Goal: Task Accomplishment & Management: Manage account settings

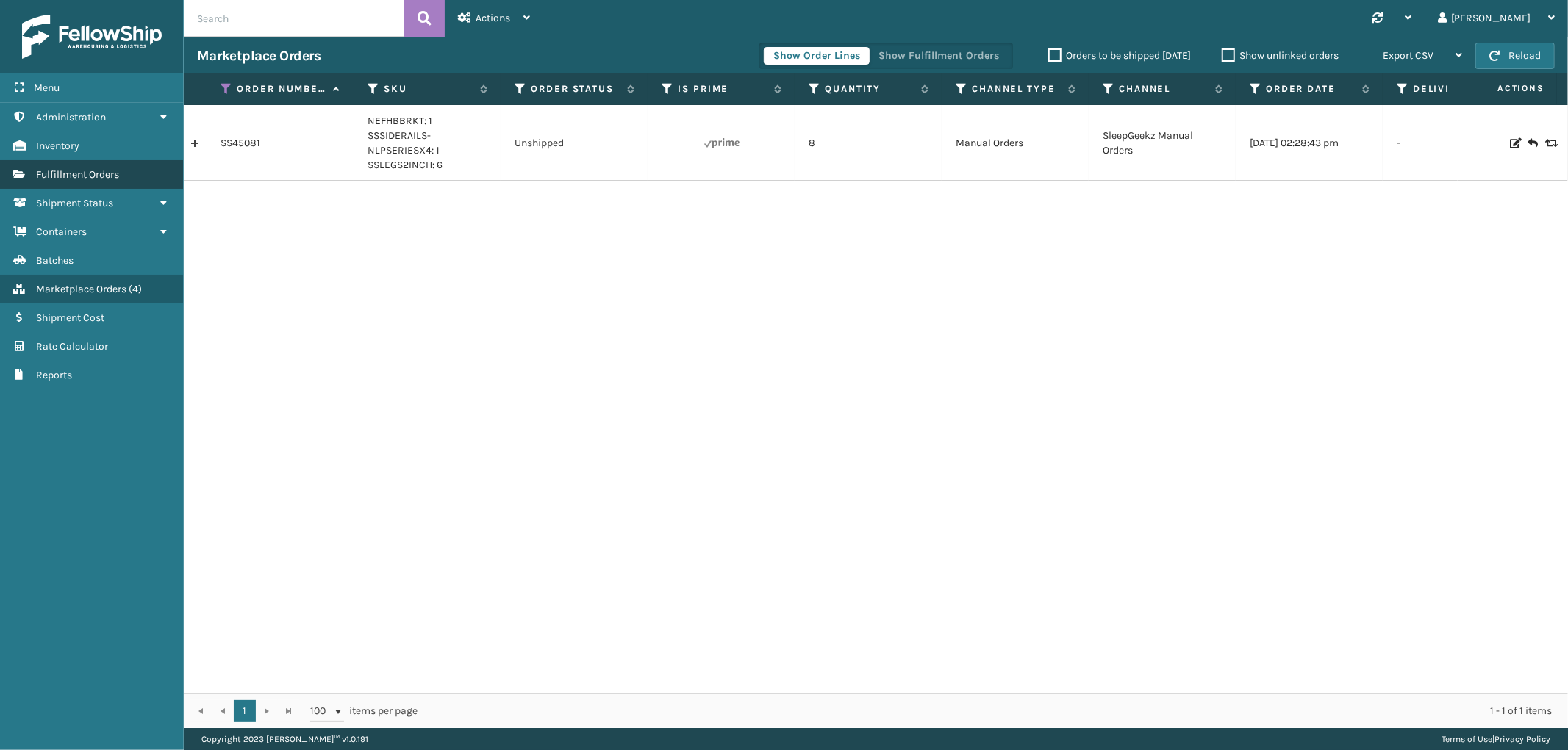
click at [104, 173] on span "Fulfillment Orders" at bounding box center [78, 174] width 83 height 13
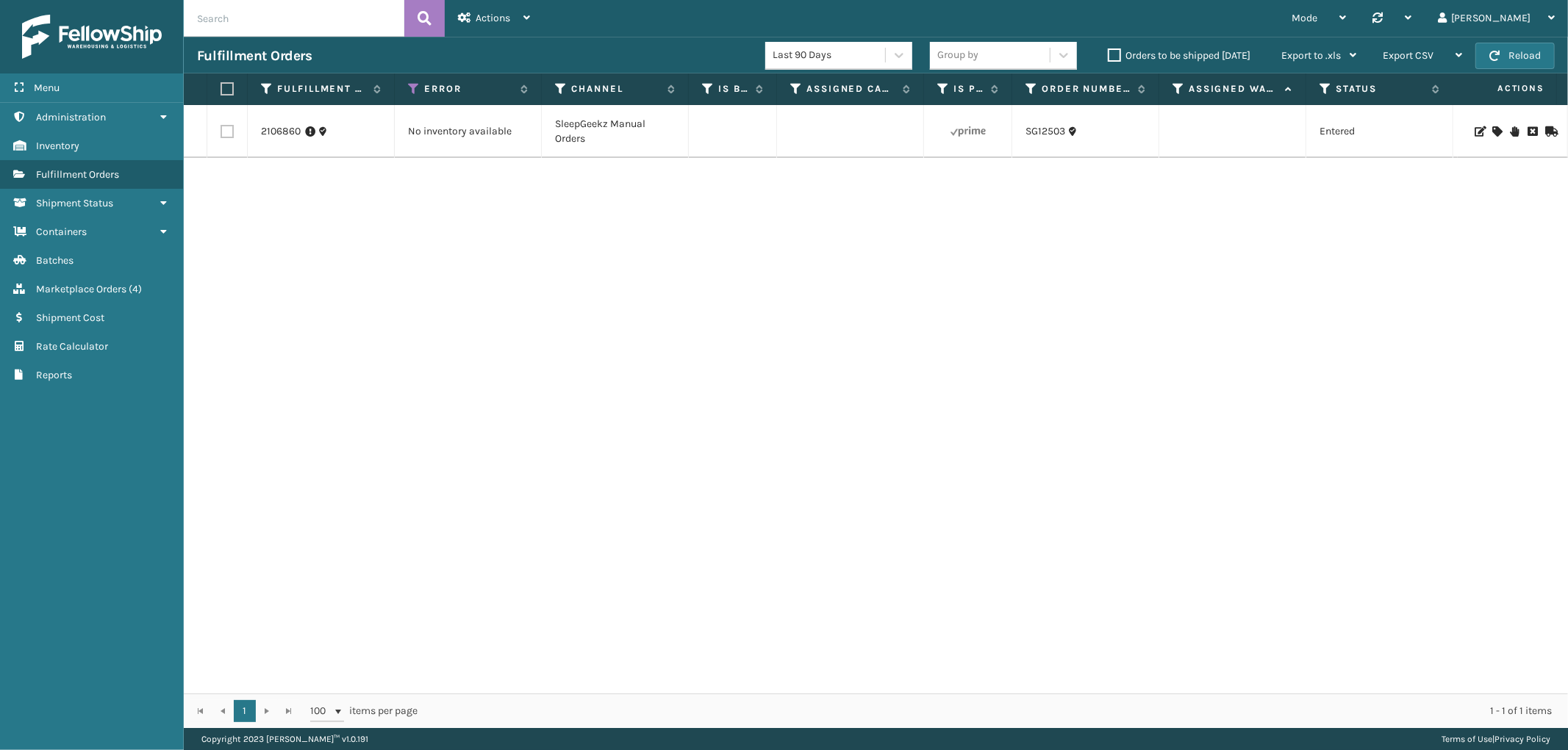
scroll to position [0, 1200]
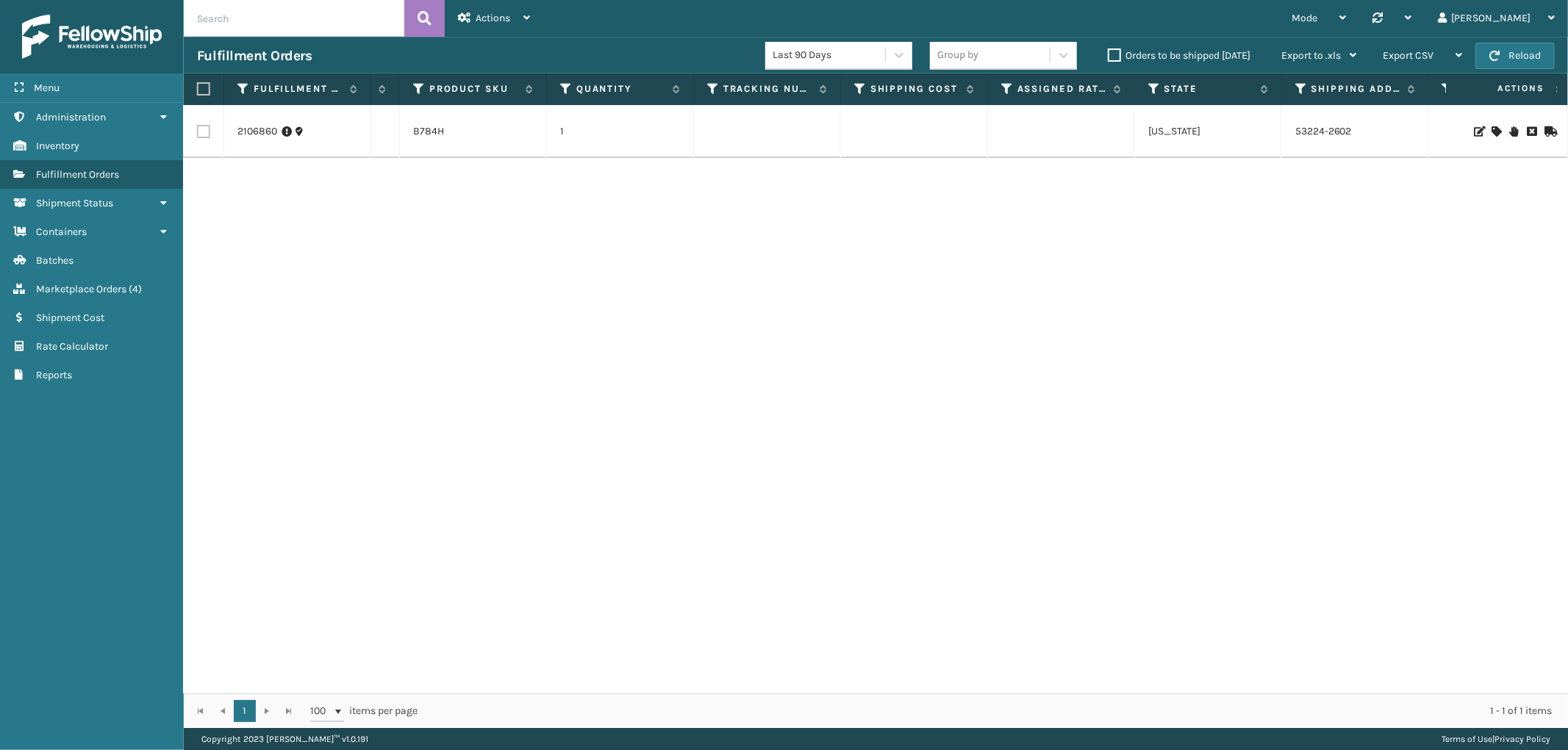
click at [444, 133] on div "B784H" at bounding box center [473, 131] width 120 height 15
click at [420, 129] on link "B784H" at bounding box center [428, 131] width 31 height 13
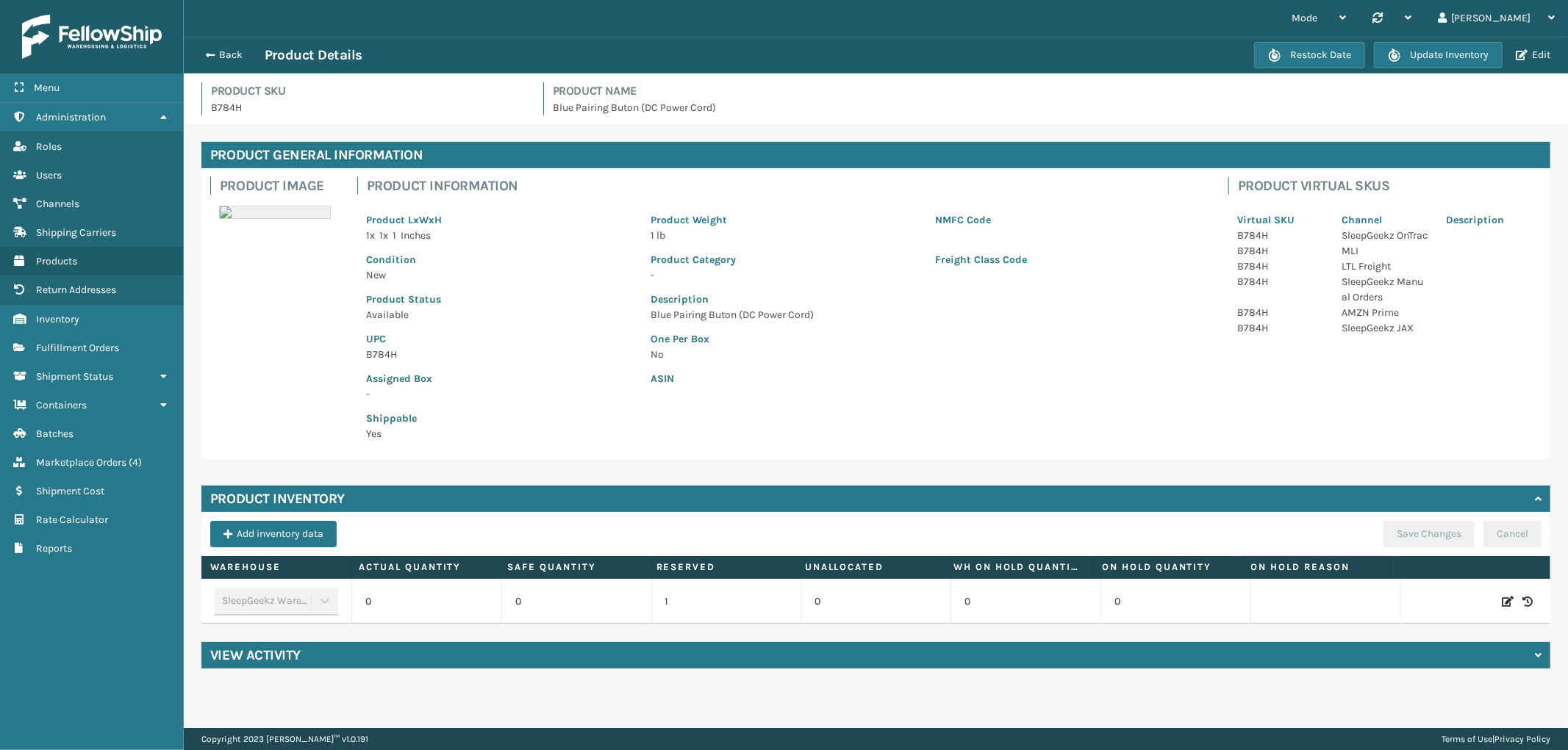
click at [1502, 595] on icon at bounding box center [1508, 601] width 12 height 15
click at [478, 598] on span "Increase value" at bounding box center [478, 604] width 12 height 12
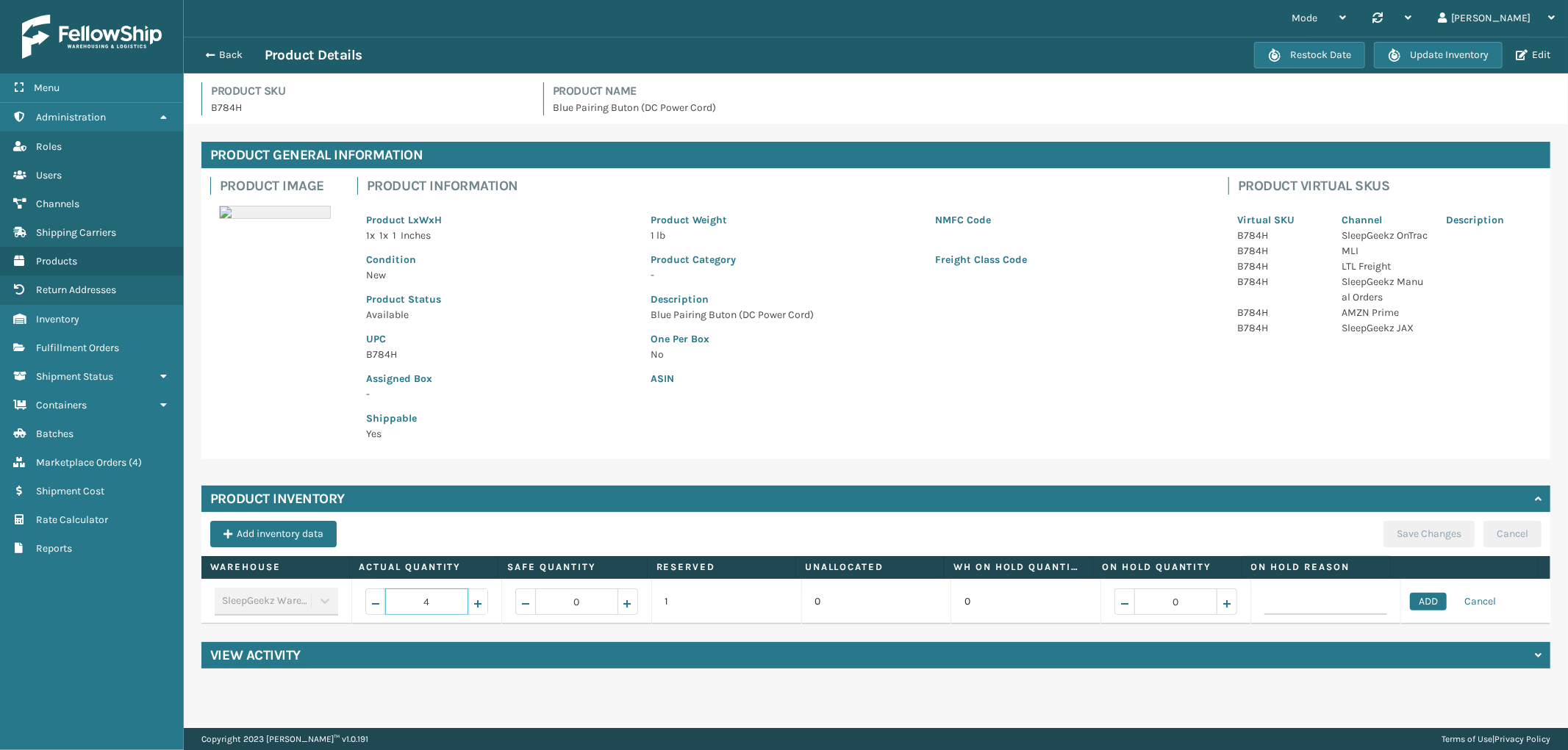
click at [478, 598] on span "Increase value" at bounding box center [478, 604] width 12 height 12
type input "5"
click at [1410, 602] on button "ADD" at bounding box center [1428, 602] width 36 height 18
click at [1395, 532] on button "Save Changes" at bounding box center [1429, 534] width 91 height 27
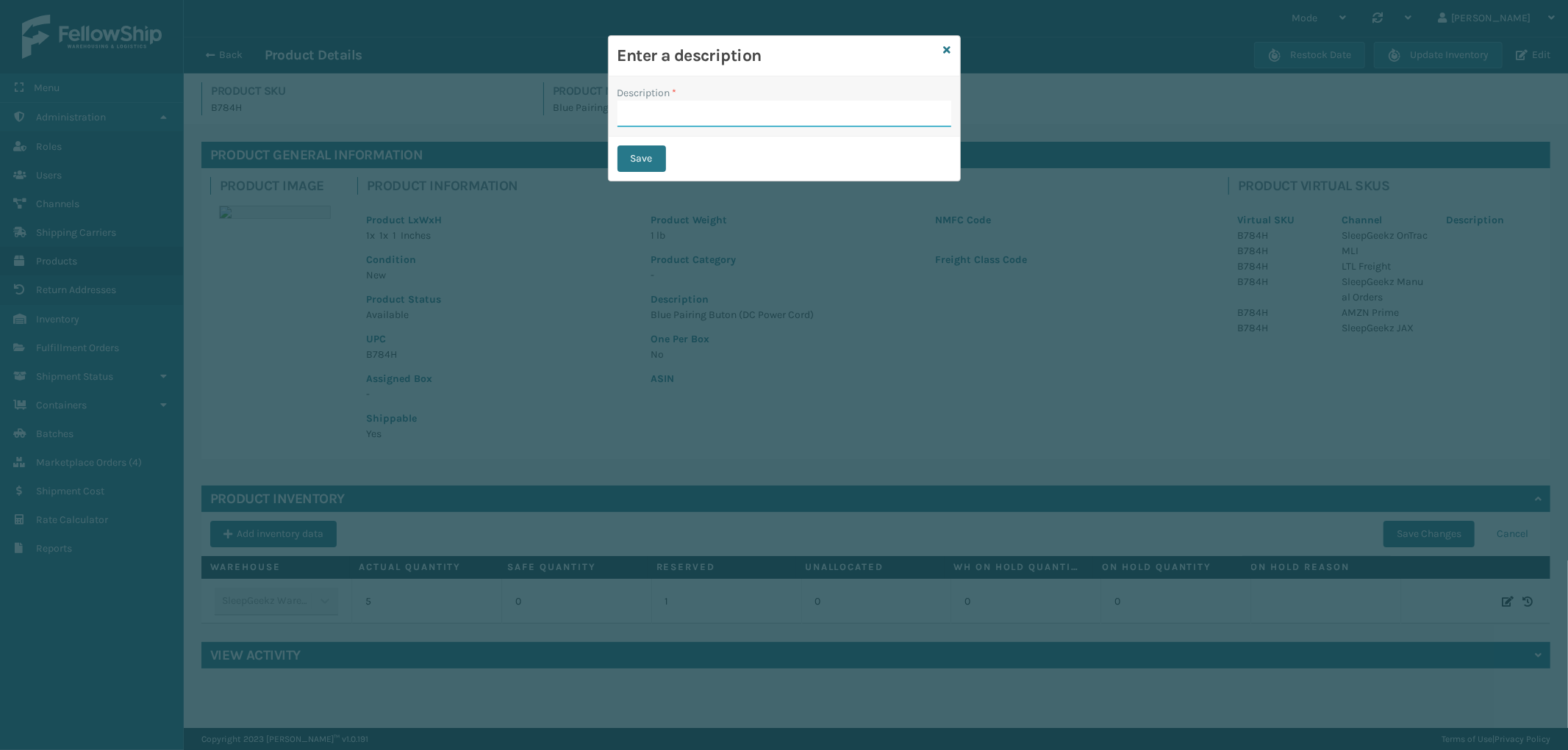
click at [713, 115] on input "Description *" at bounding box center [784, 113] width 333 height 27
type input "from inventory"
click at [635, 155] on button "Save" at bounding box center [641, 159] width 48 height 27
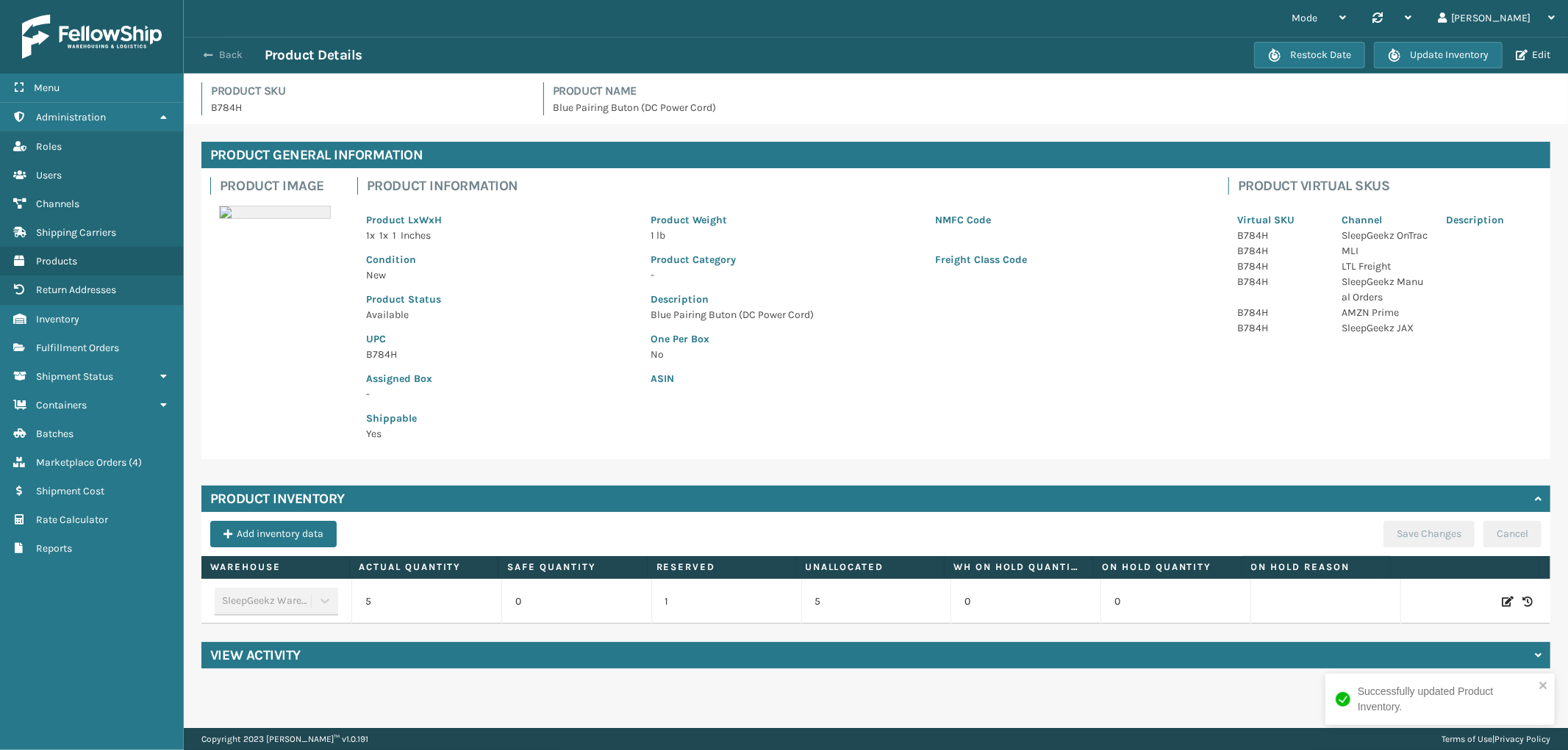
click at [230, 53] on button "Back" at bounding box center [231, 54] width 68 height 13
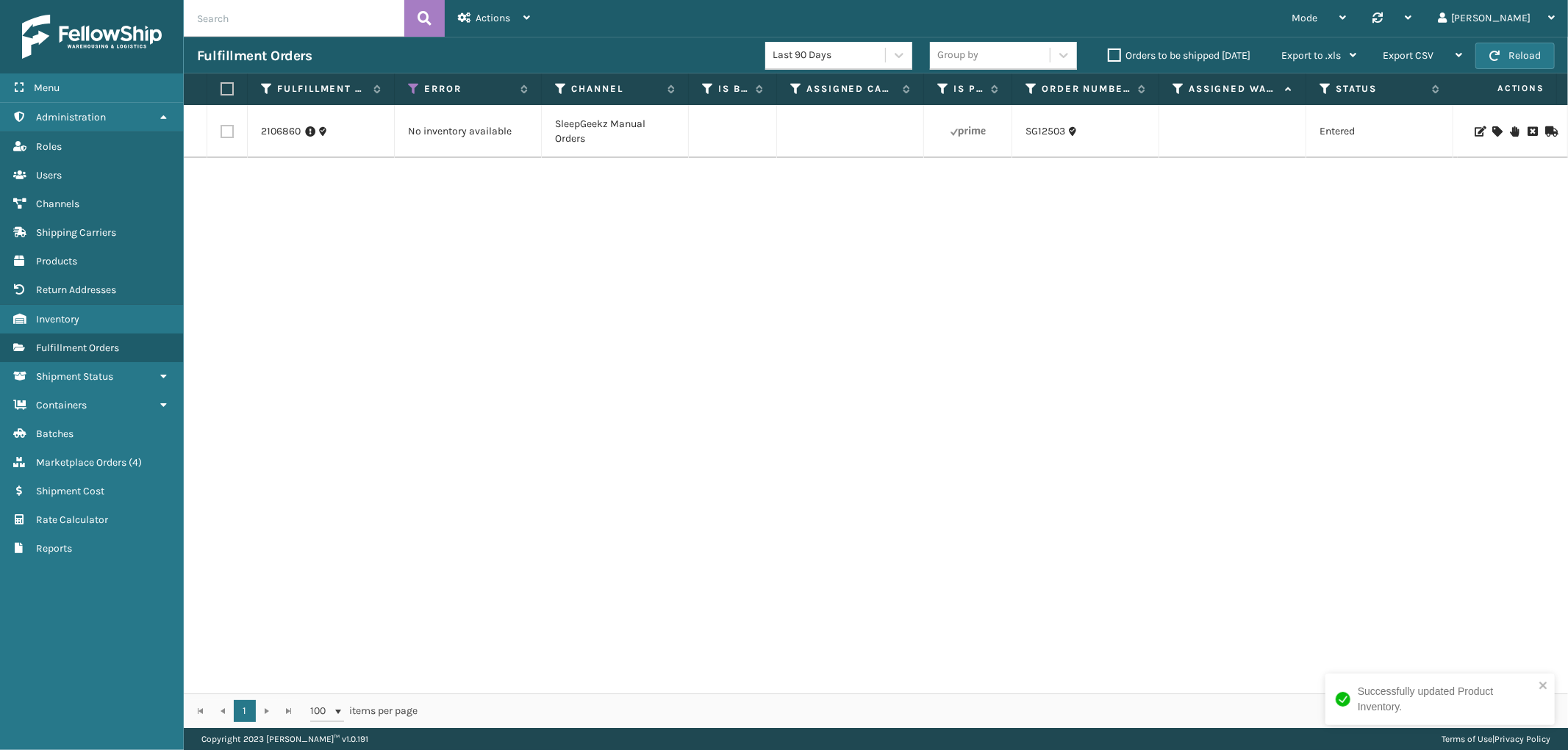
click at [1492, 128] on icon at bounding box center [1496, 131] width 9 height 10
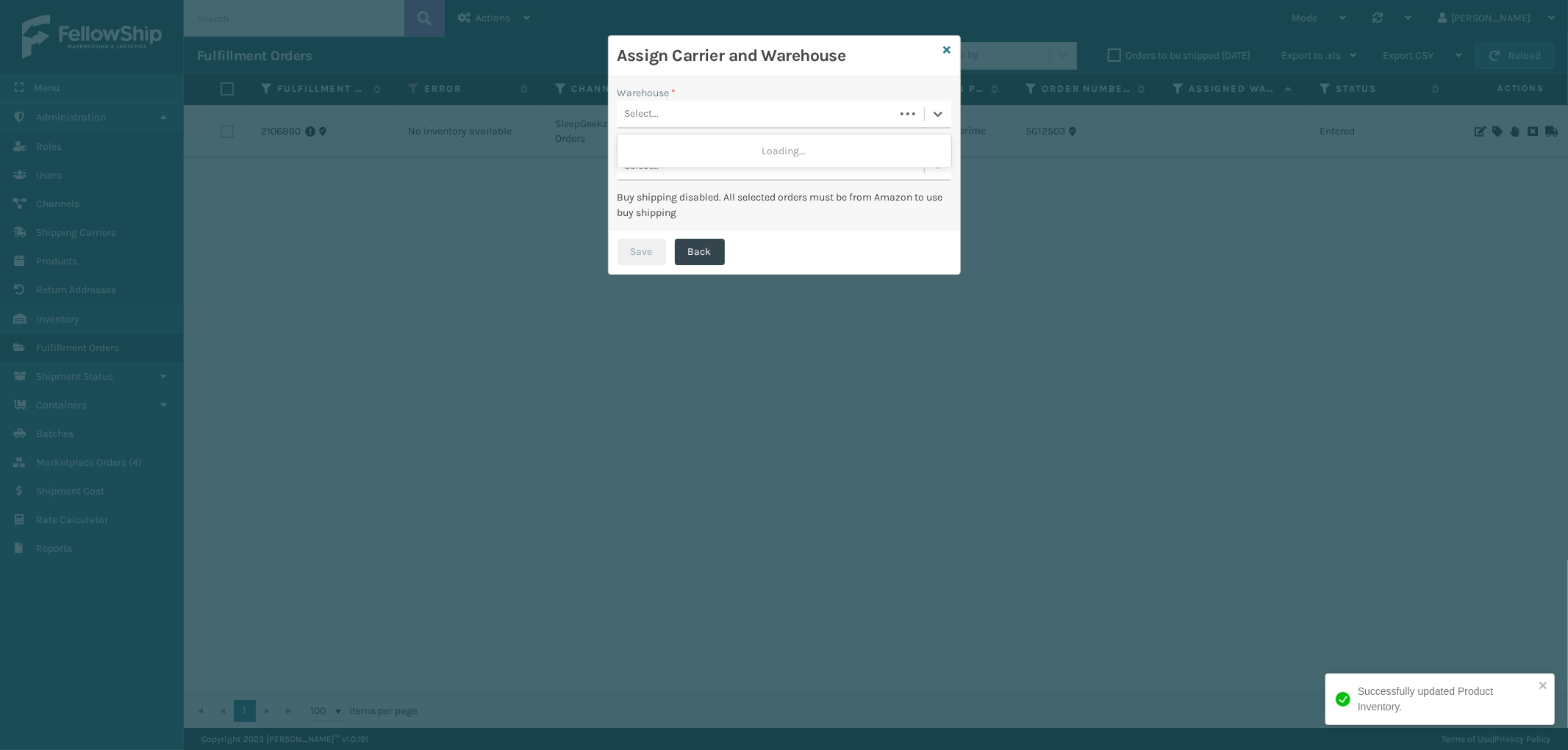
click at [761, 114] on div "Select..." at bounding box center [755, 114] width 277 height 25
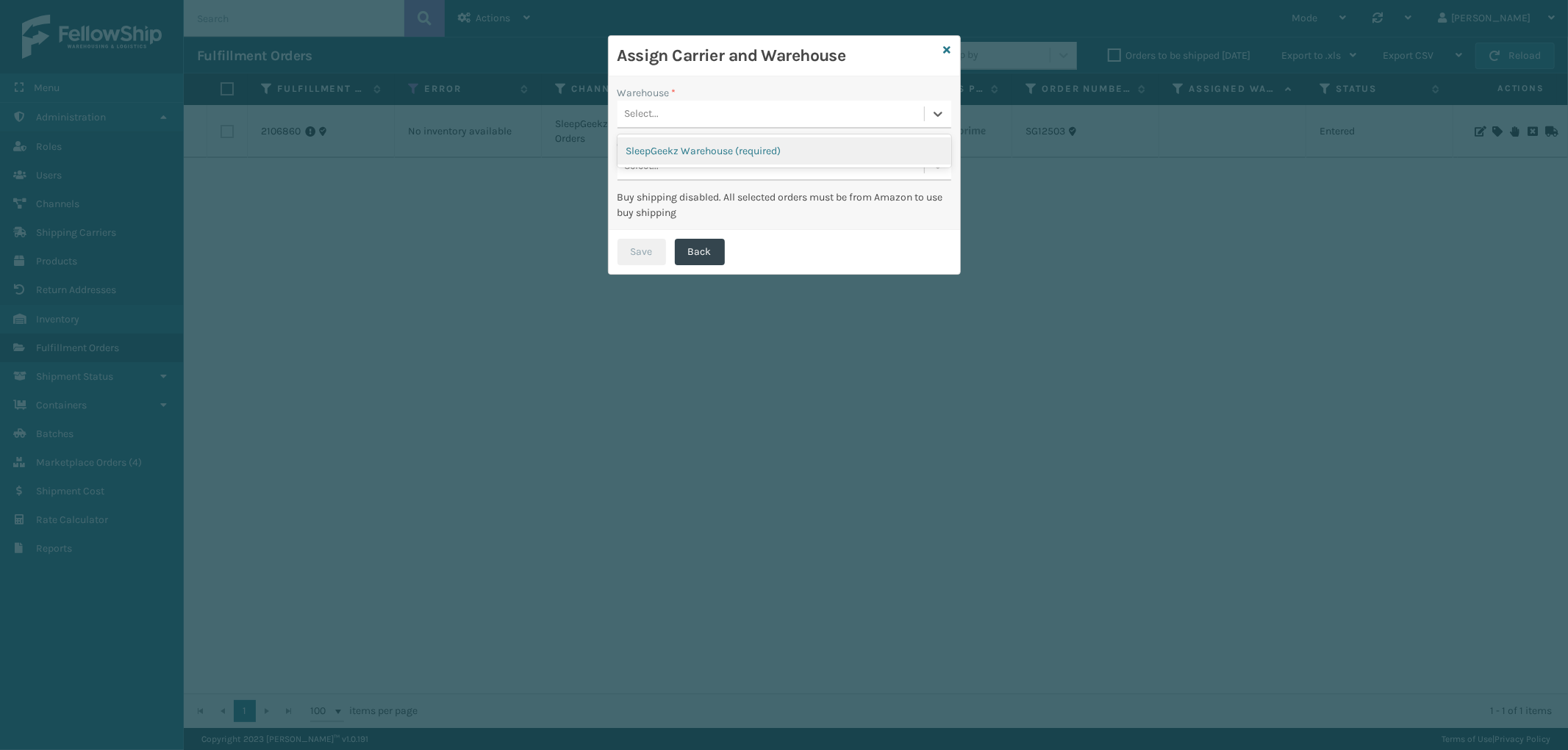
click at [714, 151] on div "SleepGeekz Warehouse (required)" at bounding box center [784, 151] width 333 height 28
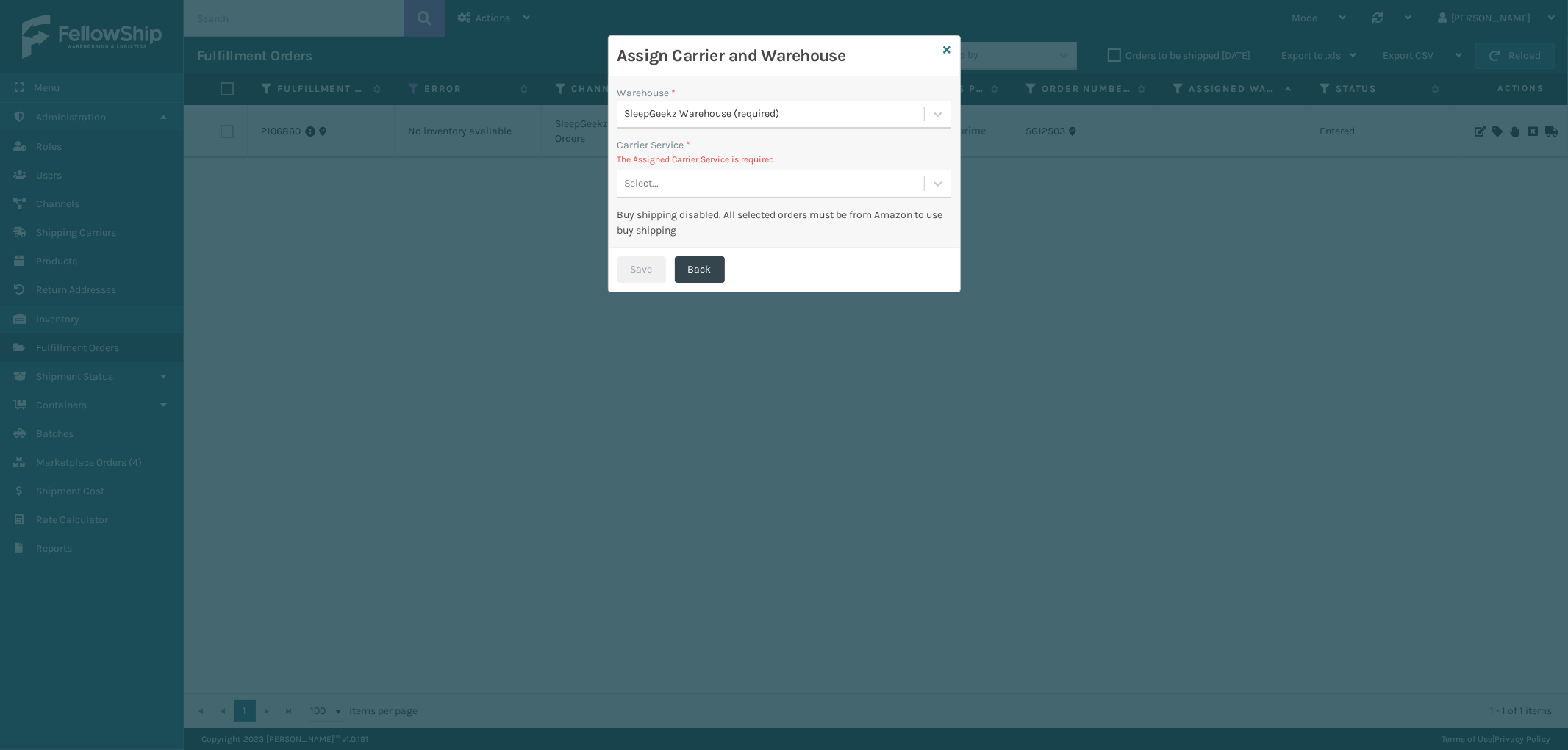
click at [718, 186] on div "Select..." at bounding box center [770, 183] width 307 height 25
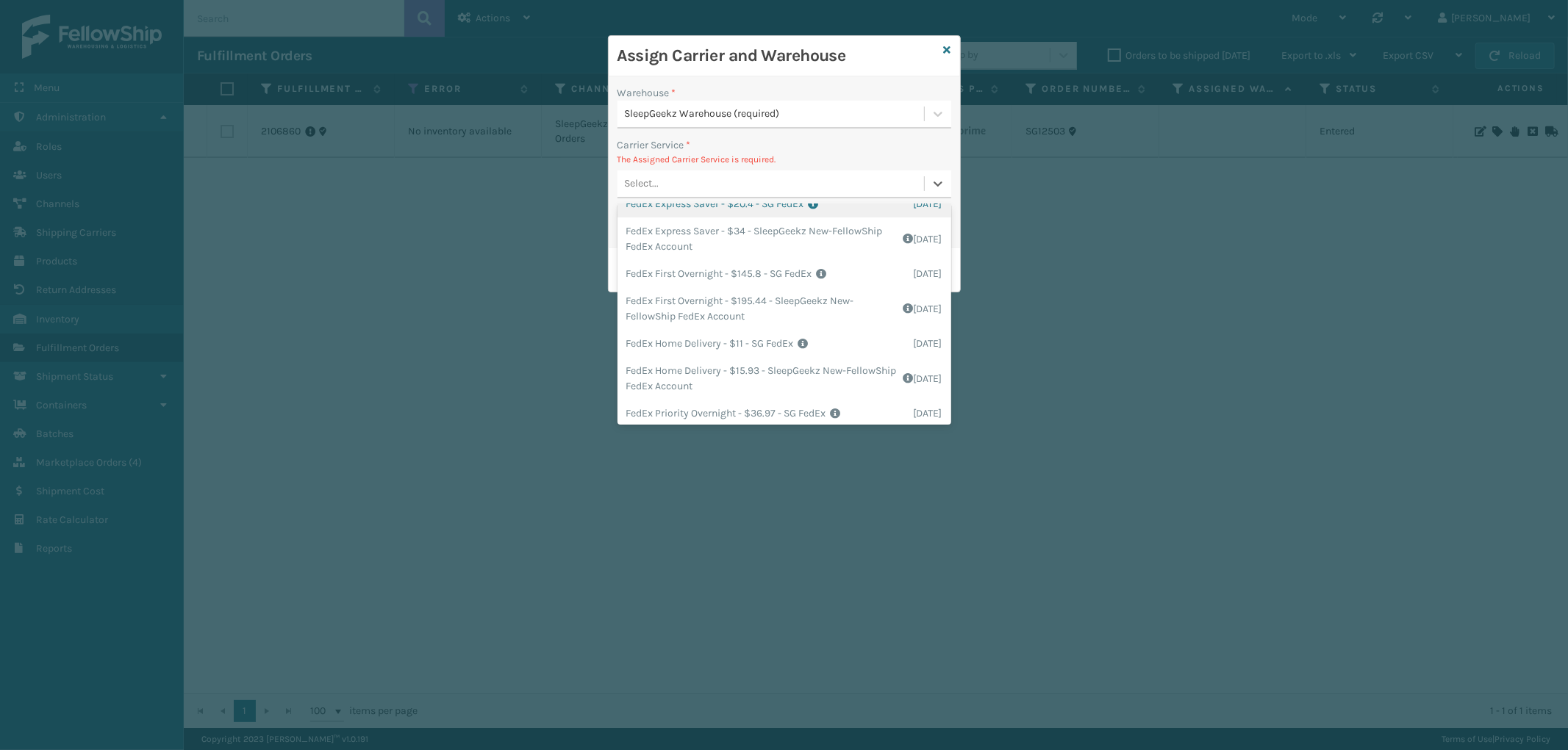
scroll to position [164, 0]
click at [762, 330] on div "FedEx Home Delivery - $11 - SG FedEx Shipping Cost $11 Surplus Cost $0 Total $1…" at bounding box center [784, 337] width 333 height 28
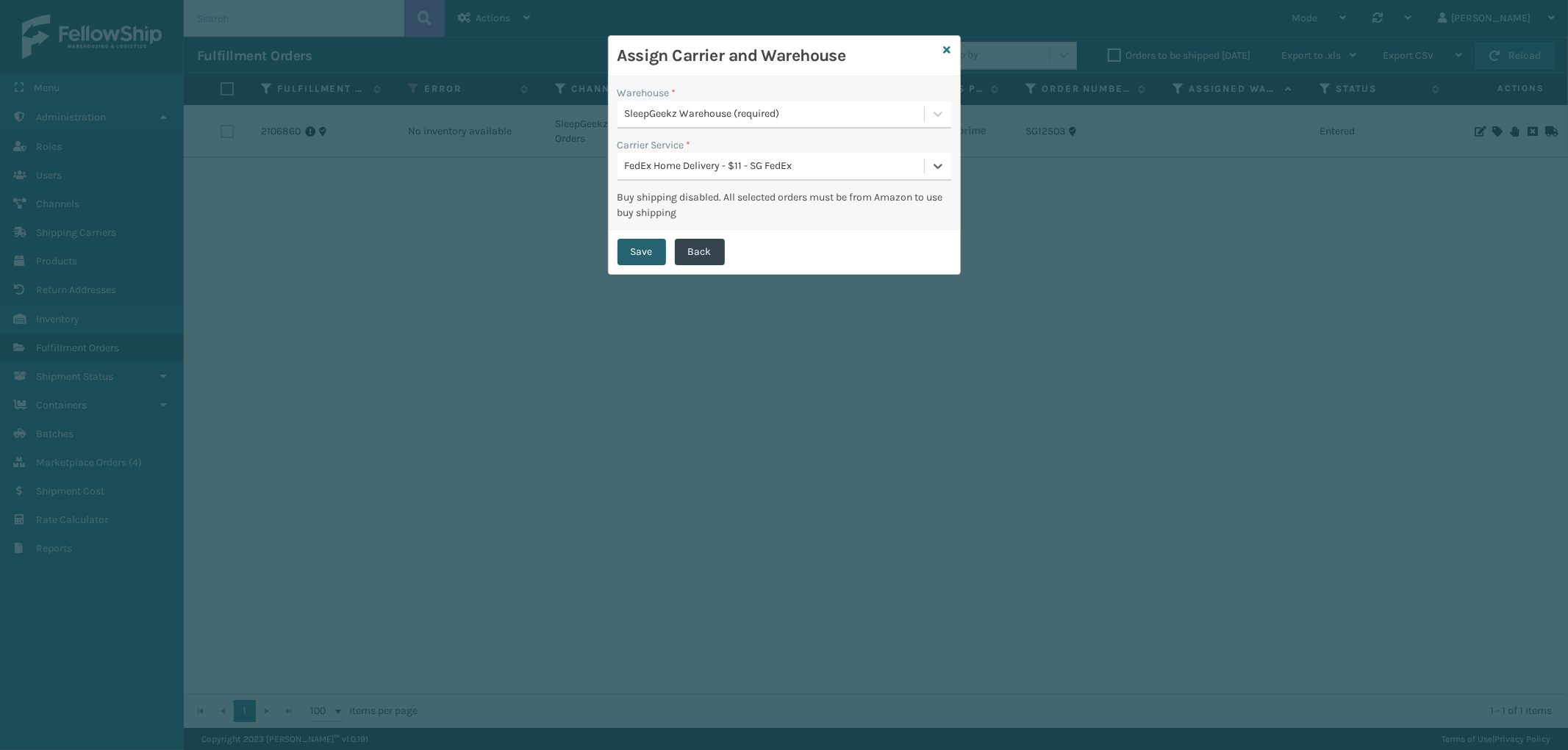
click at [635, 255] on button "Save" at bounding box center [641, 251] width 48 height 27
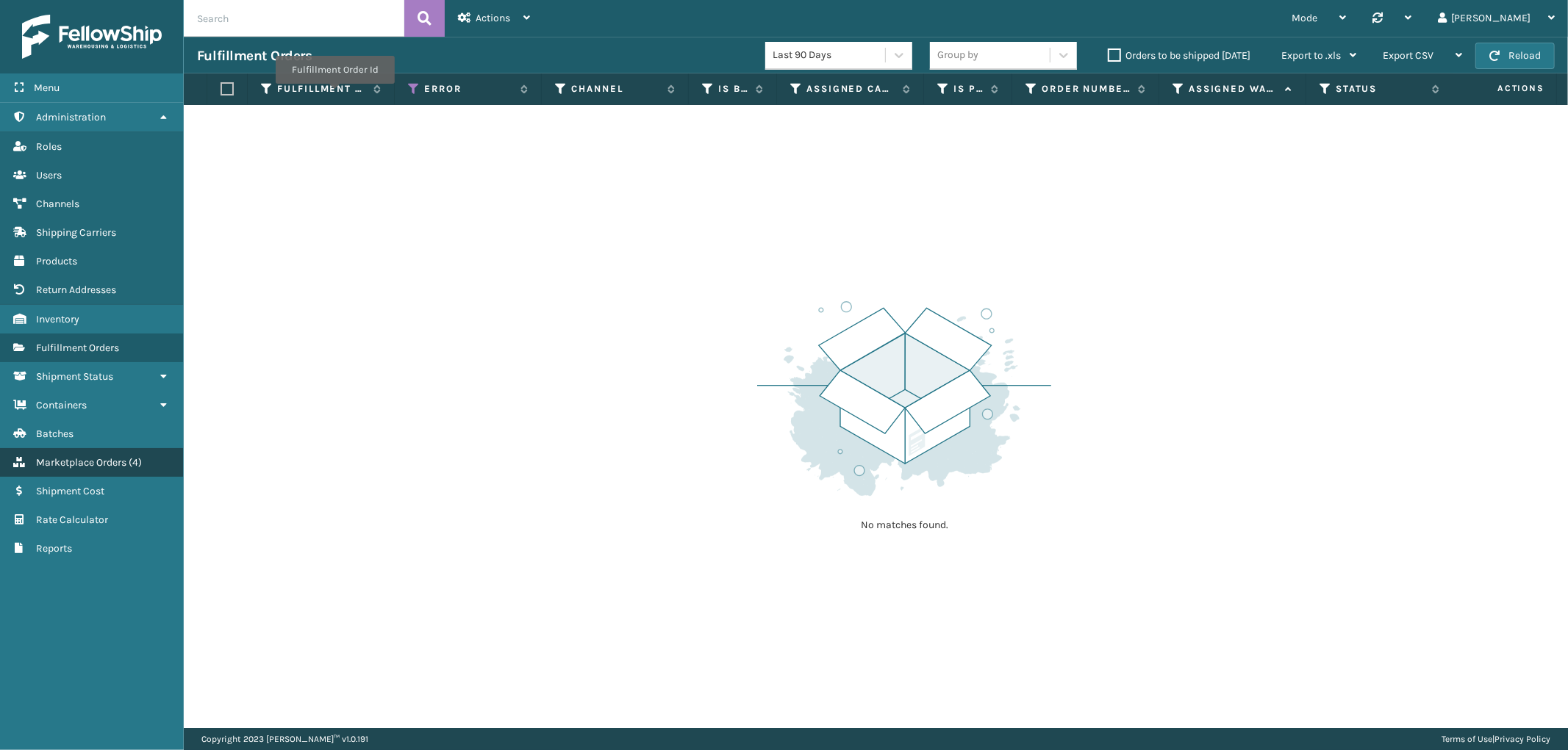
click at [61, 456] on span "Marketplace Orders" at bounding box center [82, 462] width 91 height 13
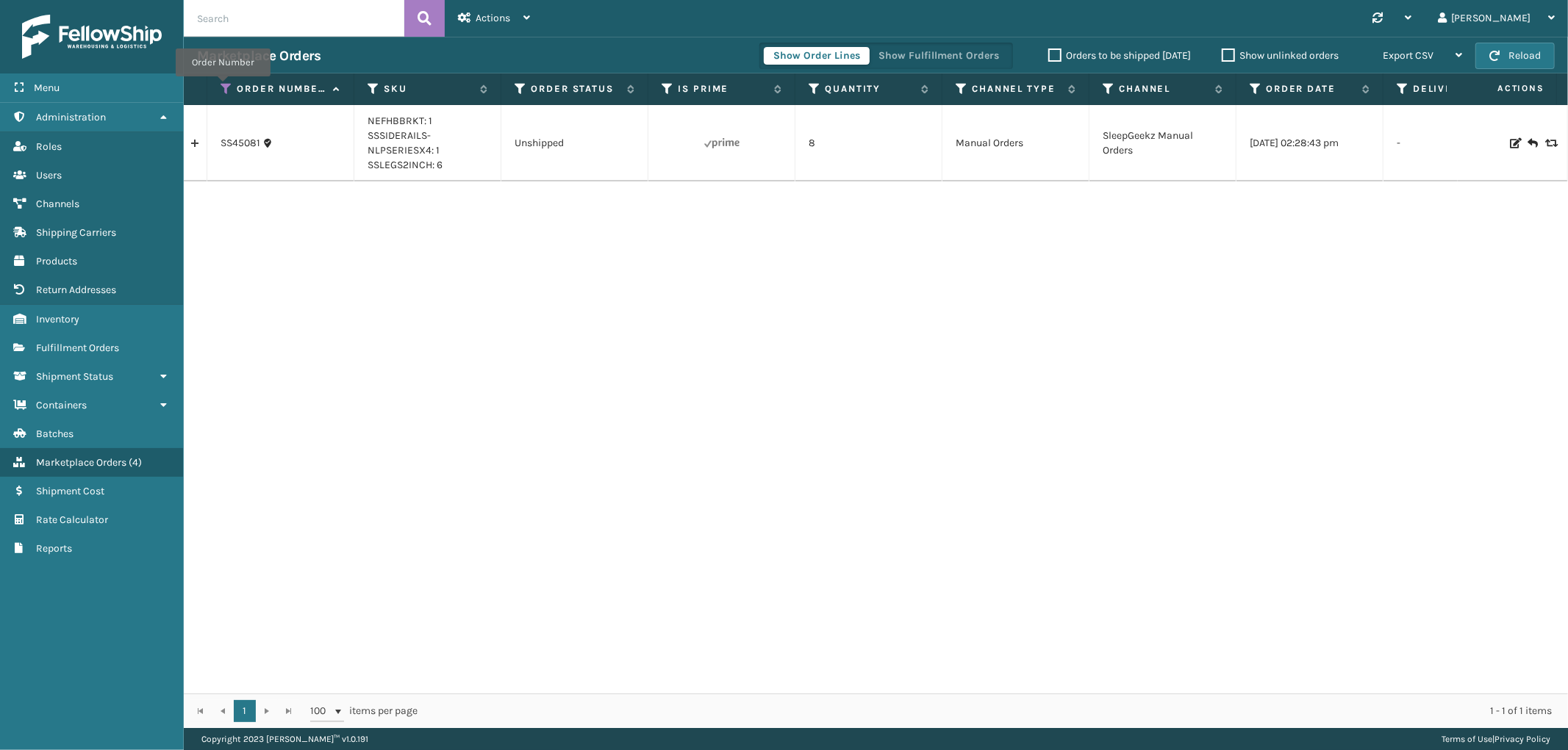
click at [223, 85] on icon at bounding box center [227, 88] width 12 height 13
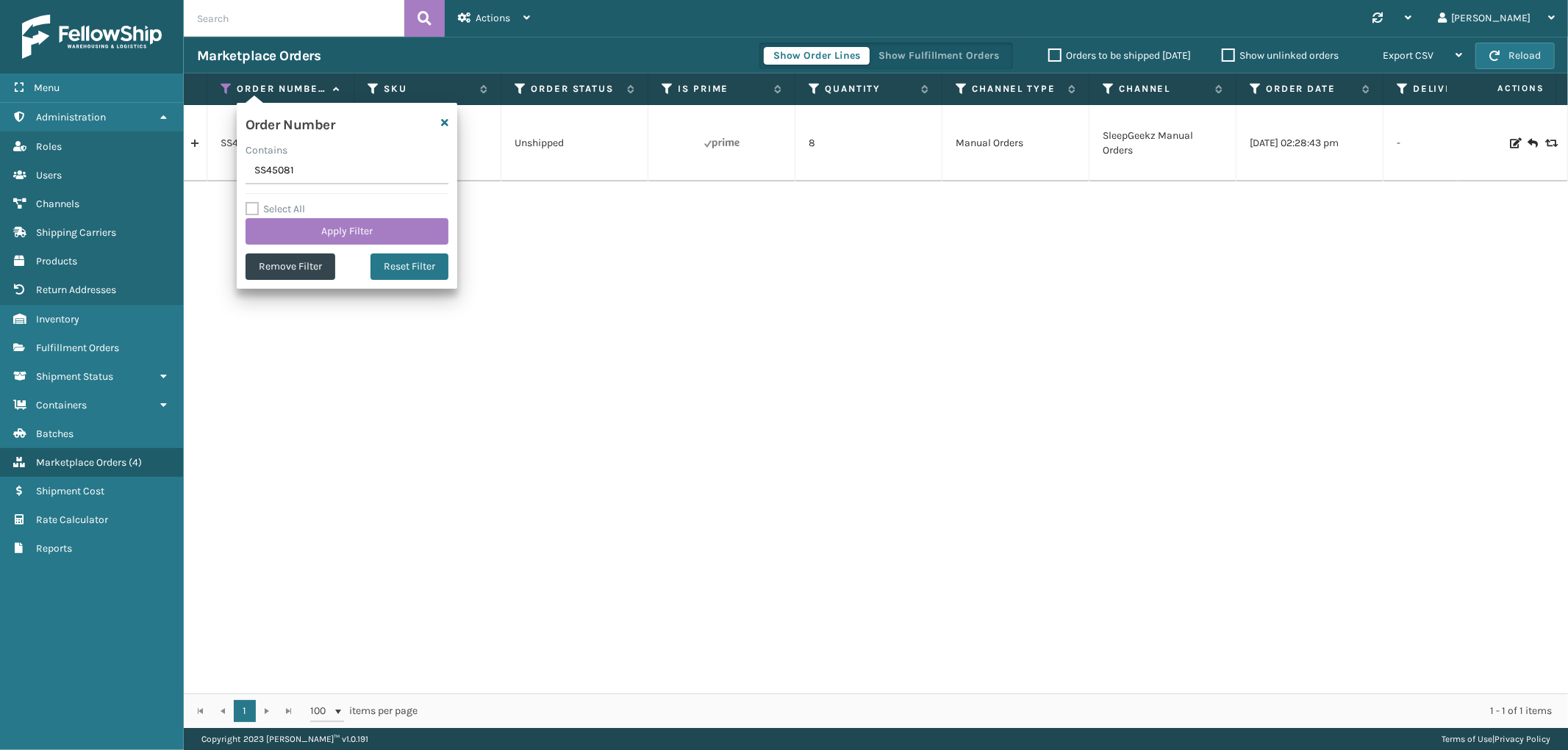
click at [277, 170] on input "SS45081" at bounding box center [347, 170] width 203 height 27
type input "SG12463"
click at [290, 234] on button "Apply Filter" at bounding box center [347, 231] width 203 height 27
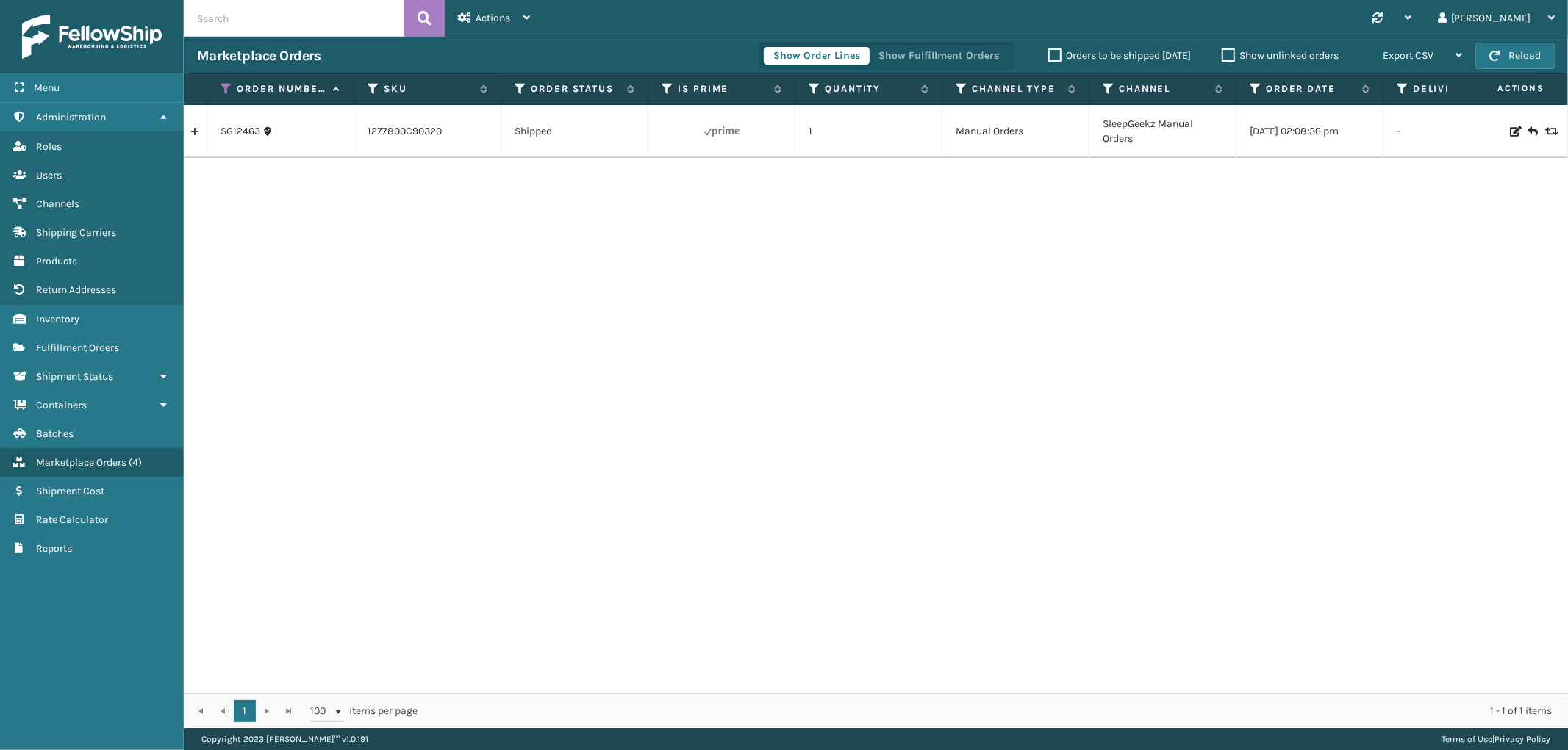
click at [202, 134] on link at bounding box center [194, 132] width 23 height 24
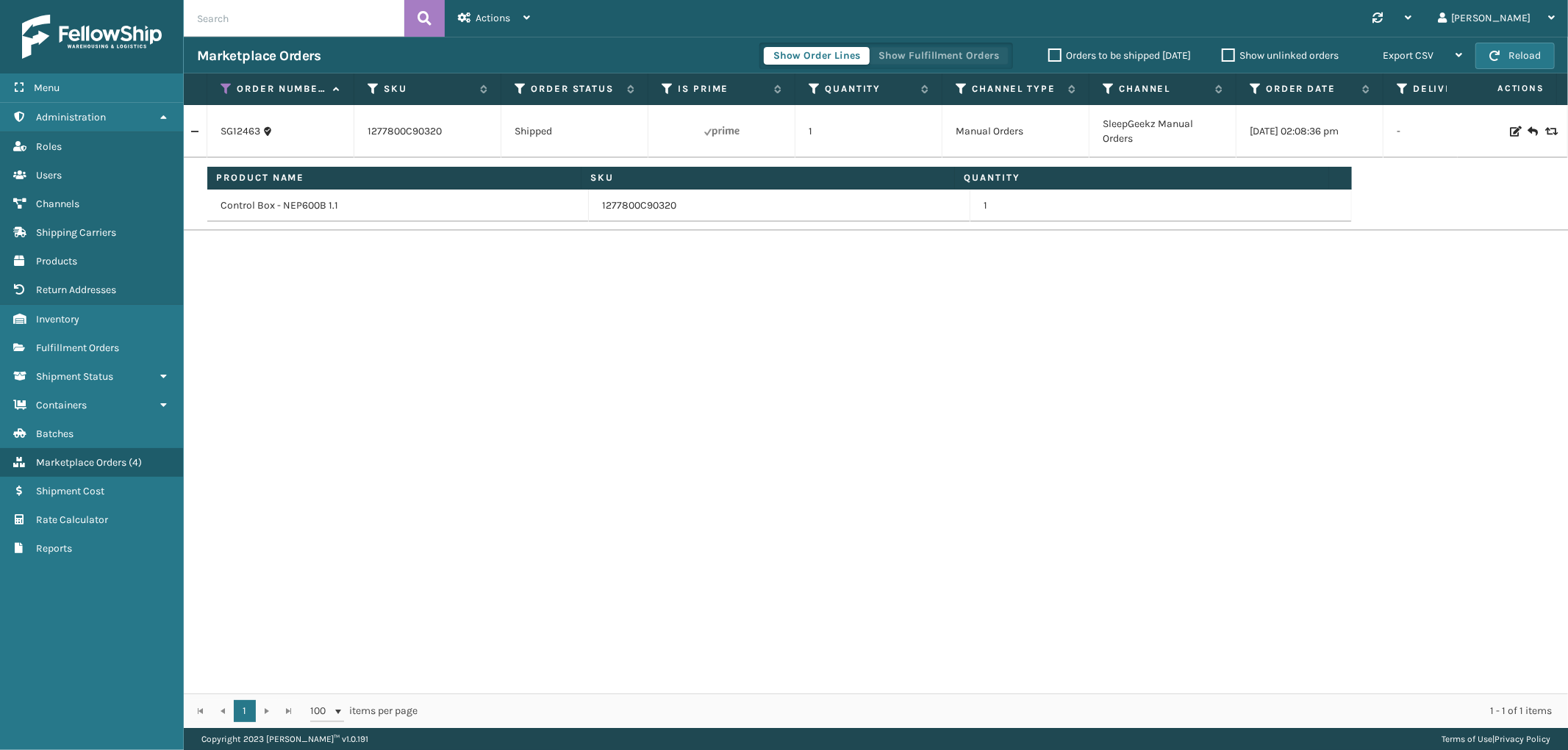
click at [891, 53] on button "Show Fulfillment Orders" at bounding box center [939, 56] width 140 height 18
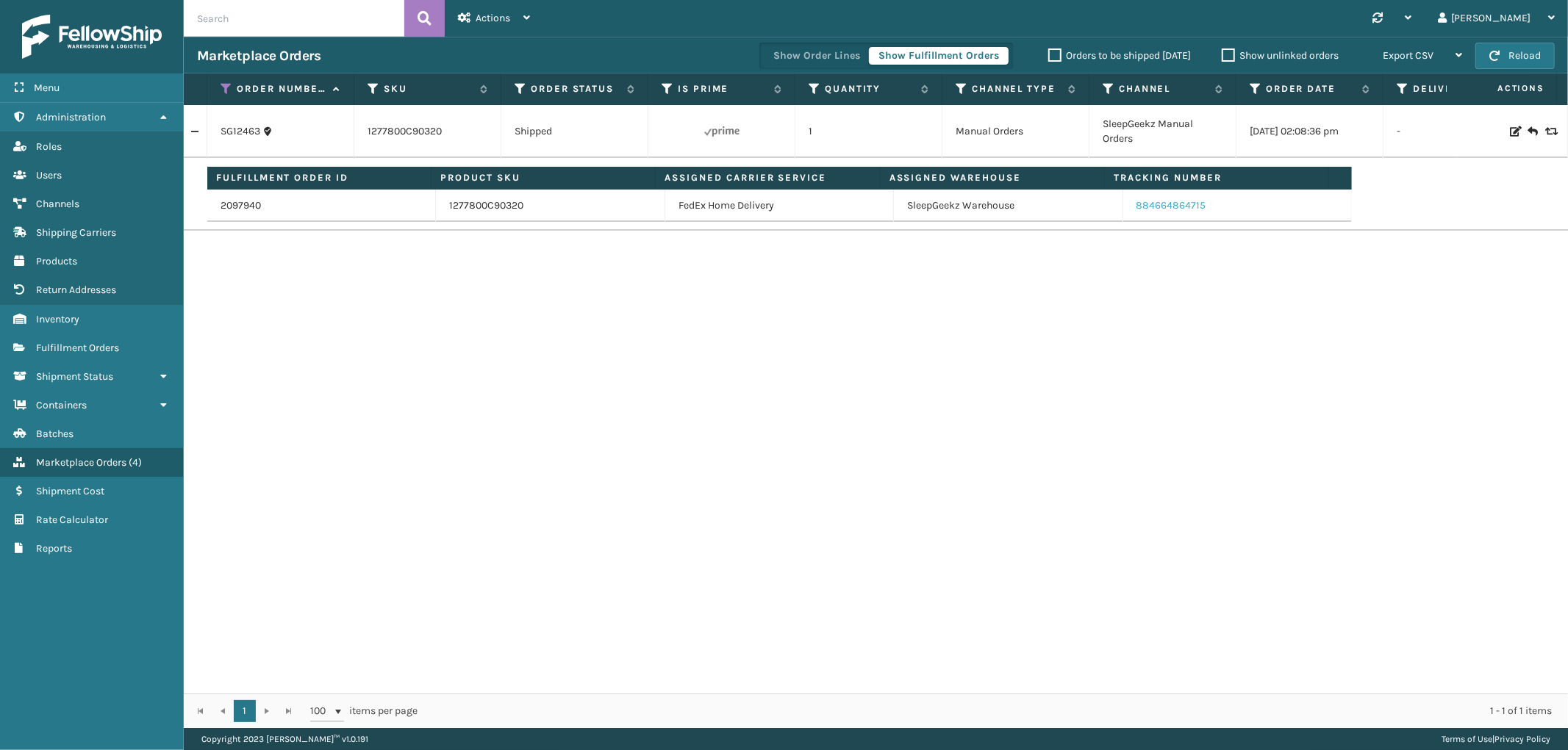
click at [1160, 204] on link "884664864715" at bounding box center [1172, 205] width 70 height 13
click at [223, 85] on icon at bounding box center [227, 88] width 12 height 13
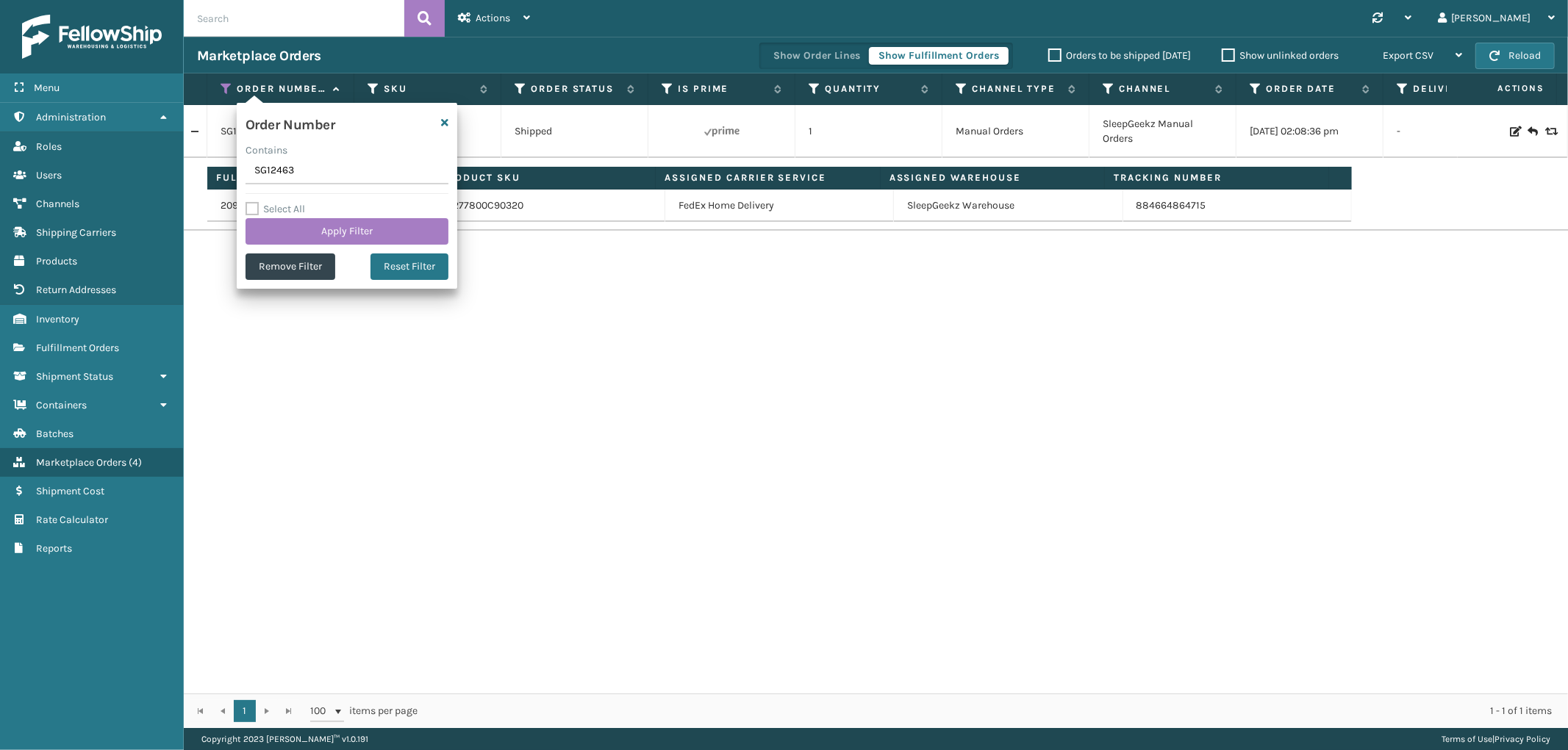
click at [270, 172] on input "SG12463" at bounding box center [347, 170] width 203 height 27
type input "SG12494"
click at [277, 234] on button "Apply Filter" at bounding box center [347, 231] width 203 height 27
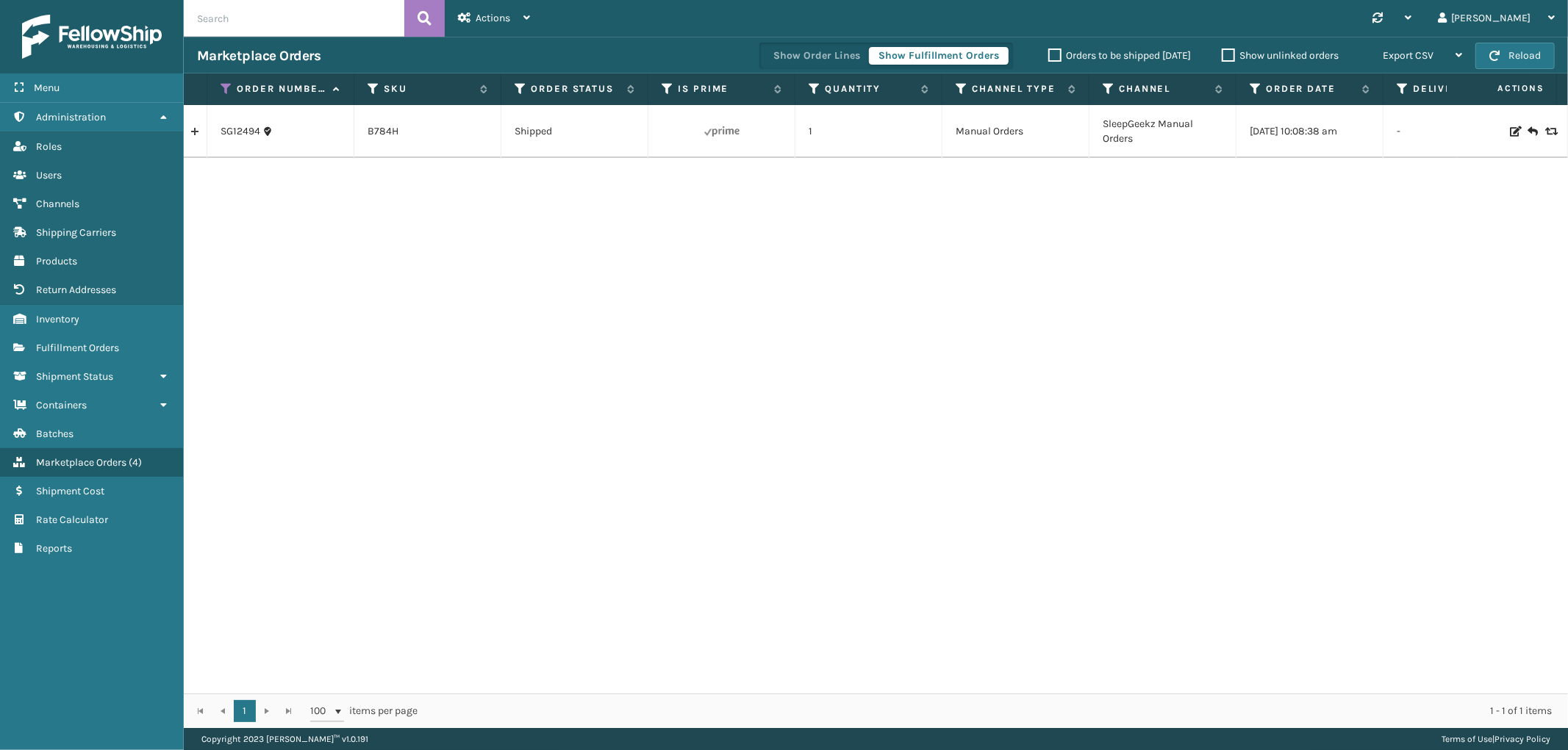
click at [201, 129] on link at bounding box center [194, 132] width 23 height 24
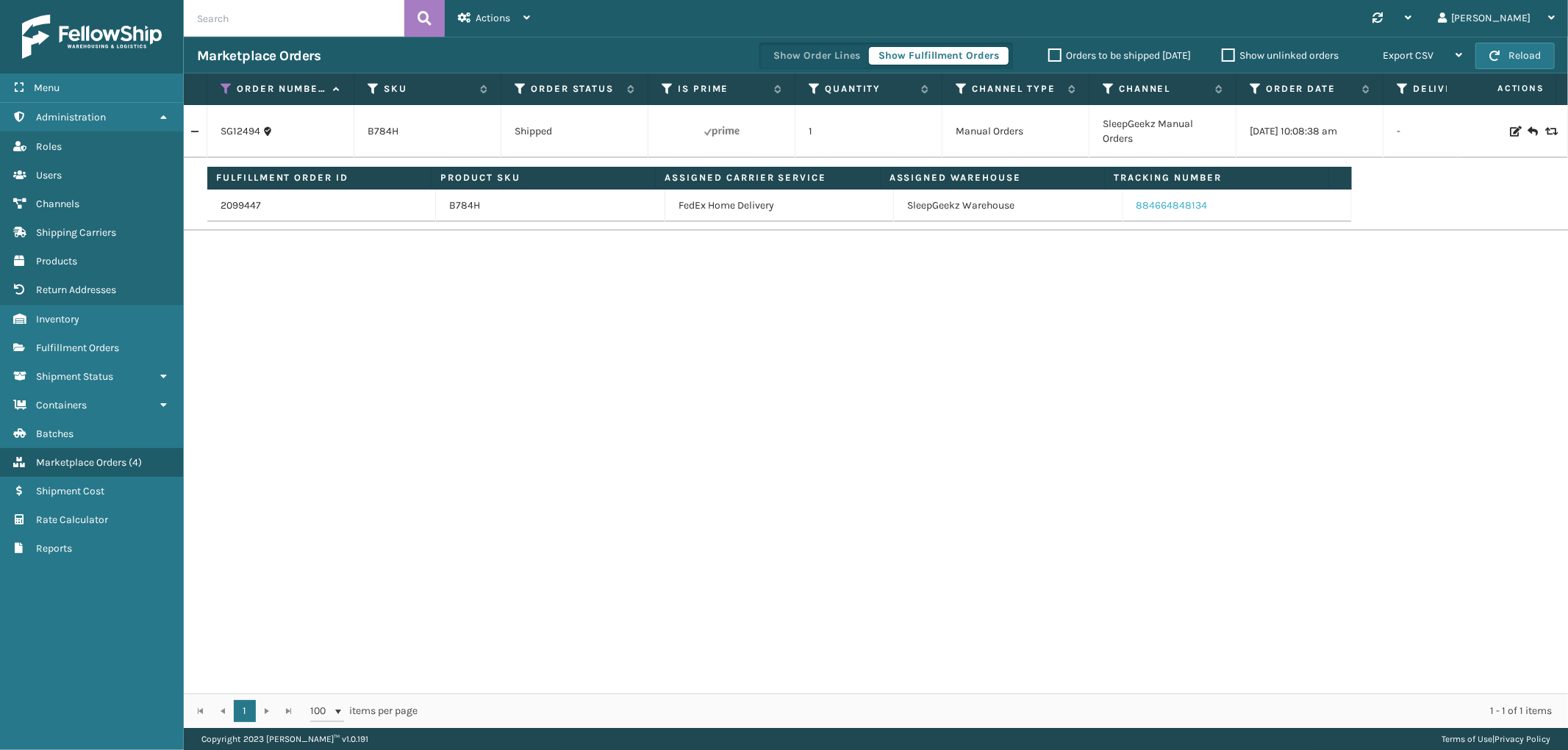
click at [1172, 204] on link "884664848134" at bounding box center [1173, 205] width 71 height 13
click at [228, 88] on icon at bounding box center [227, 88] width 12 height 13
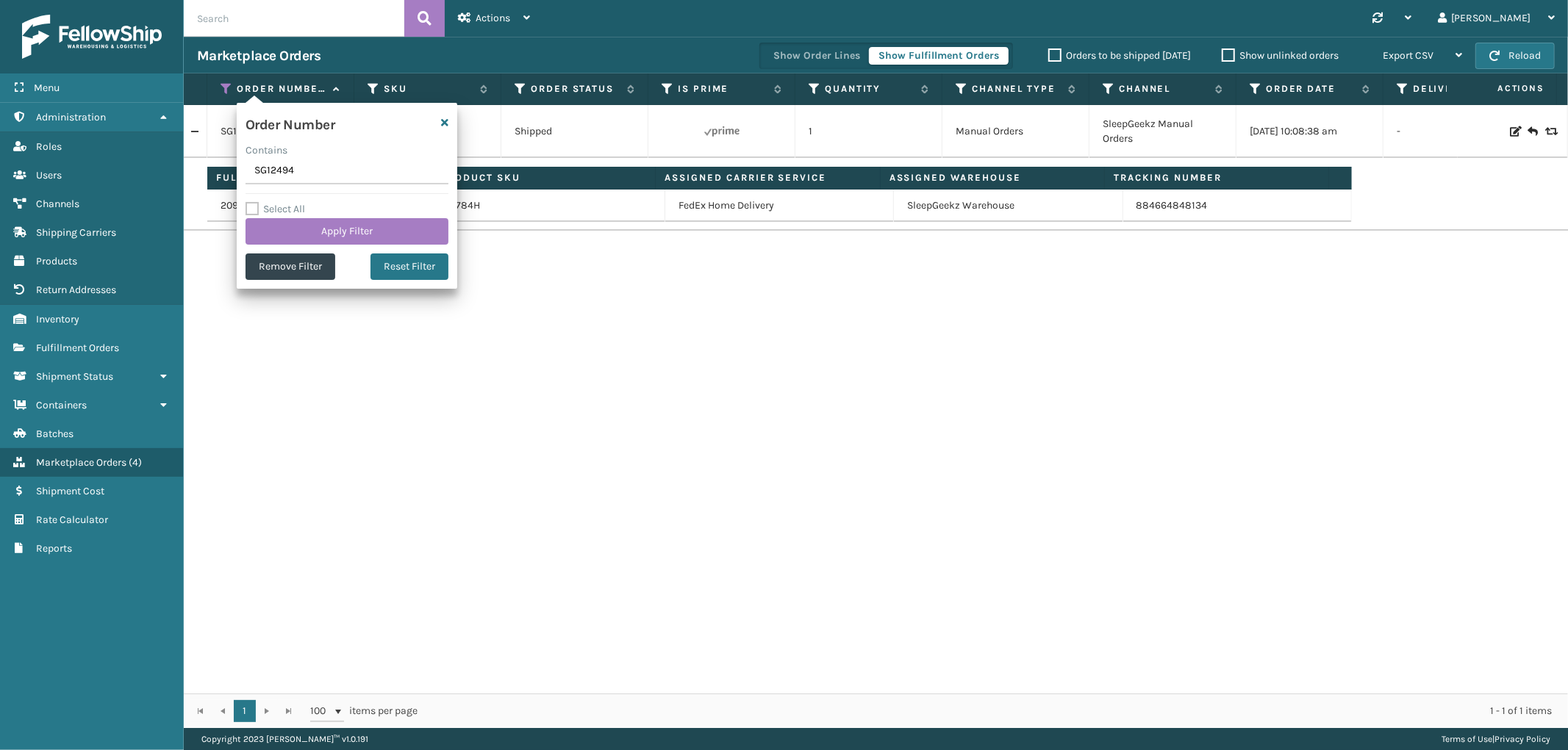
click at [263, 165] on input "SG12494" at bounding box center [347, 170] width 203 height 27
type input "SS44965(1)"
click at [287, 232] on button "Apply Filter" at bounding box center [347, 231] width 203 height 27
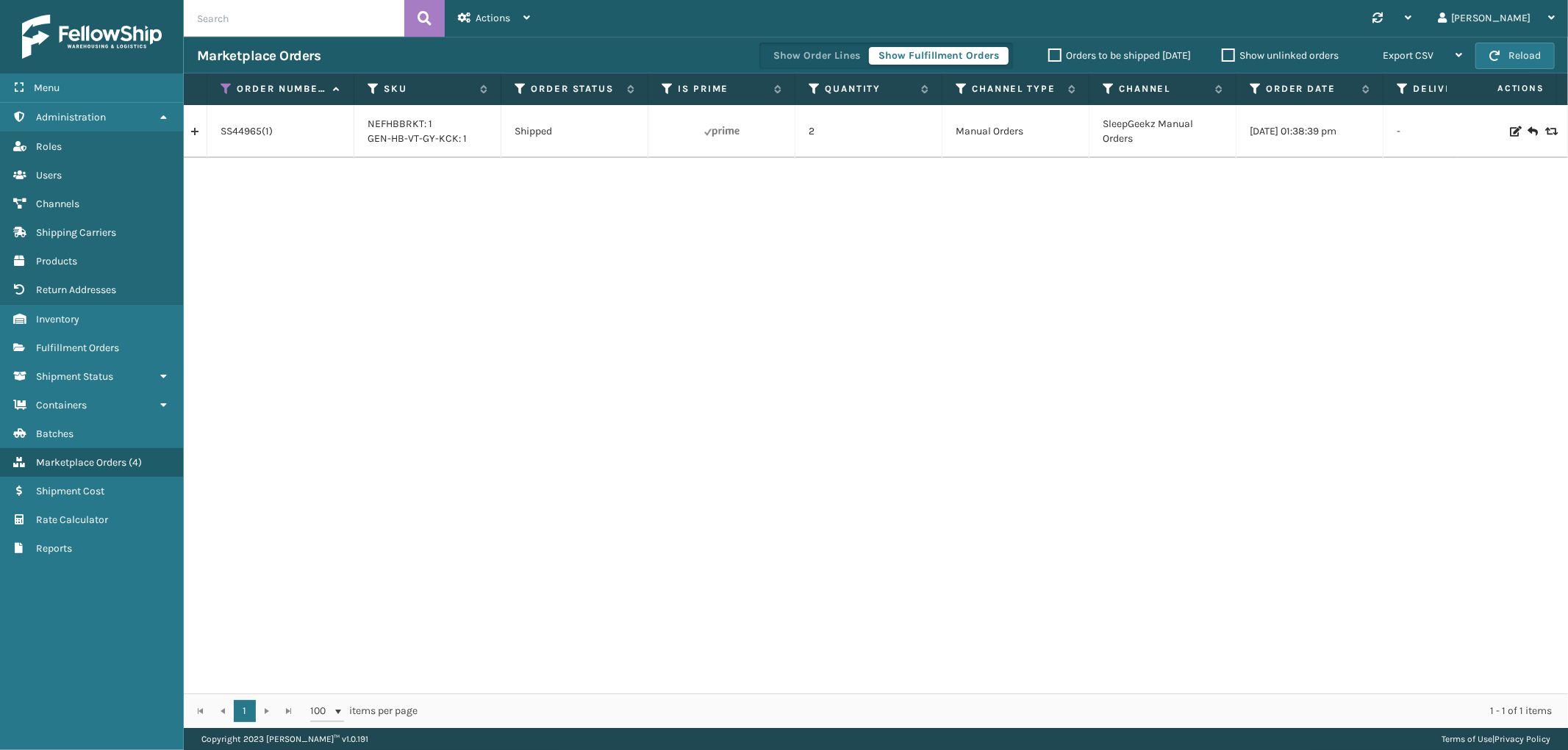
click at [189, 134] on link at bounding box center [194, 132] width 23 height 24
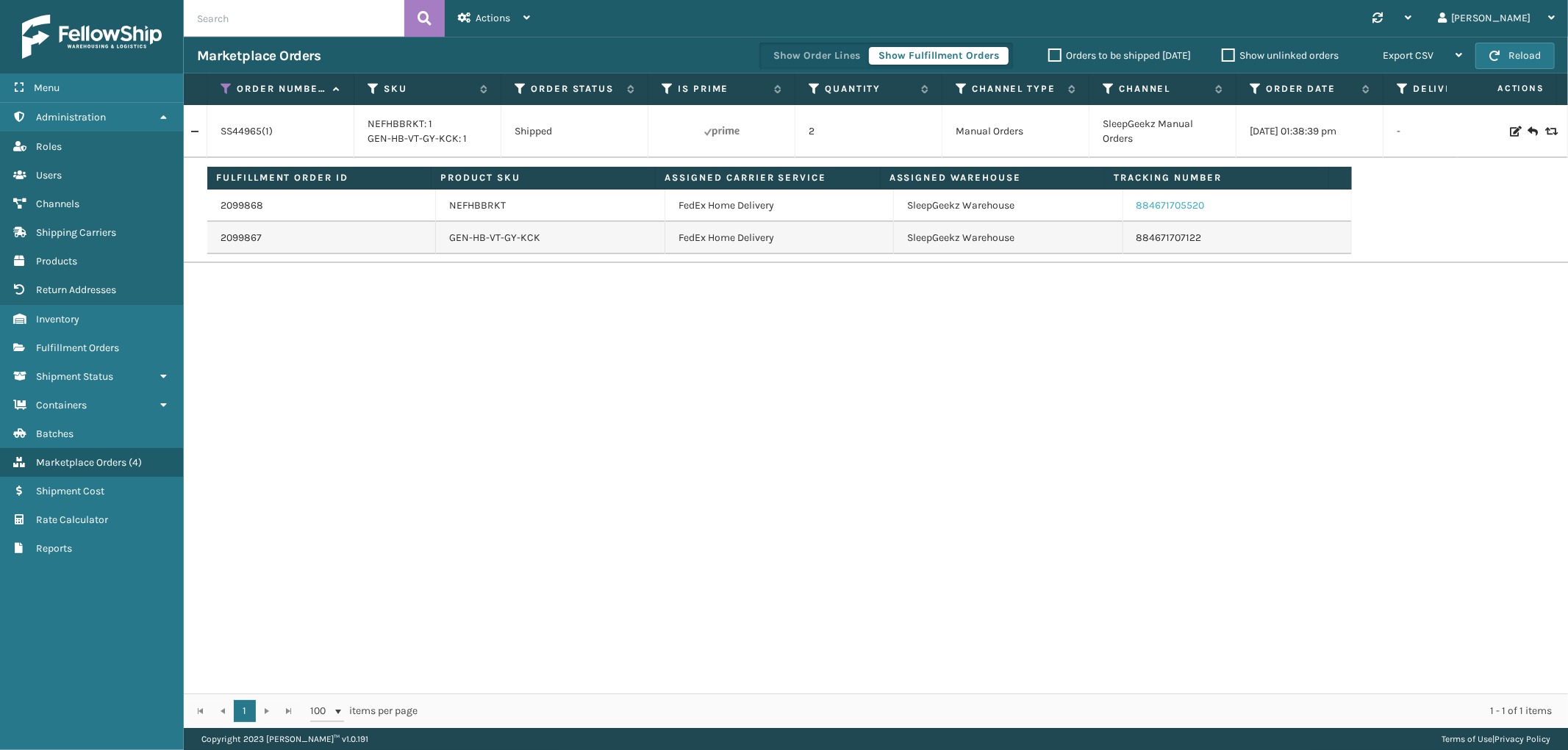
click at [1189, 207] on link "884671705520" at bounding box center [1171, 205] width 68 height 13
click at [1187, 233] on link "884671707122" at bounding box center [1170, 238] width 65 height 13
click at [222, 84] on icon at bounding box center [227, 88] width 12 height 13
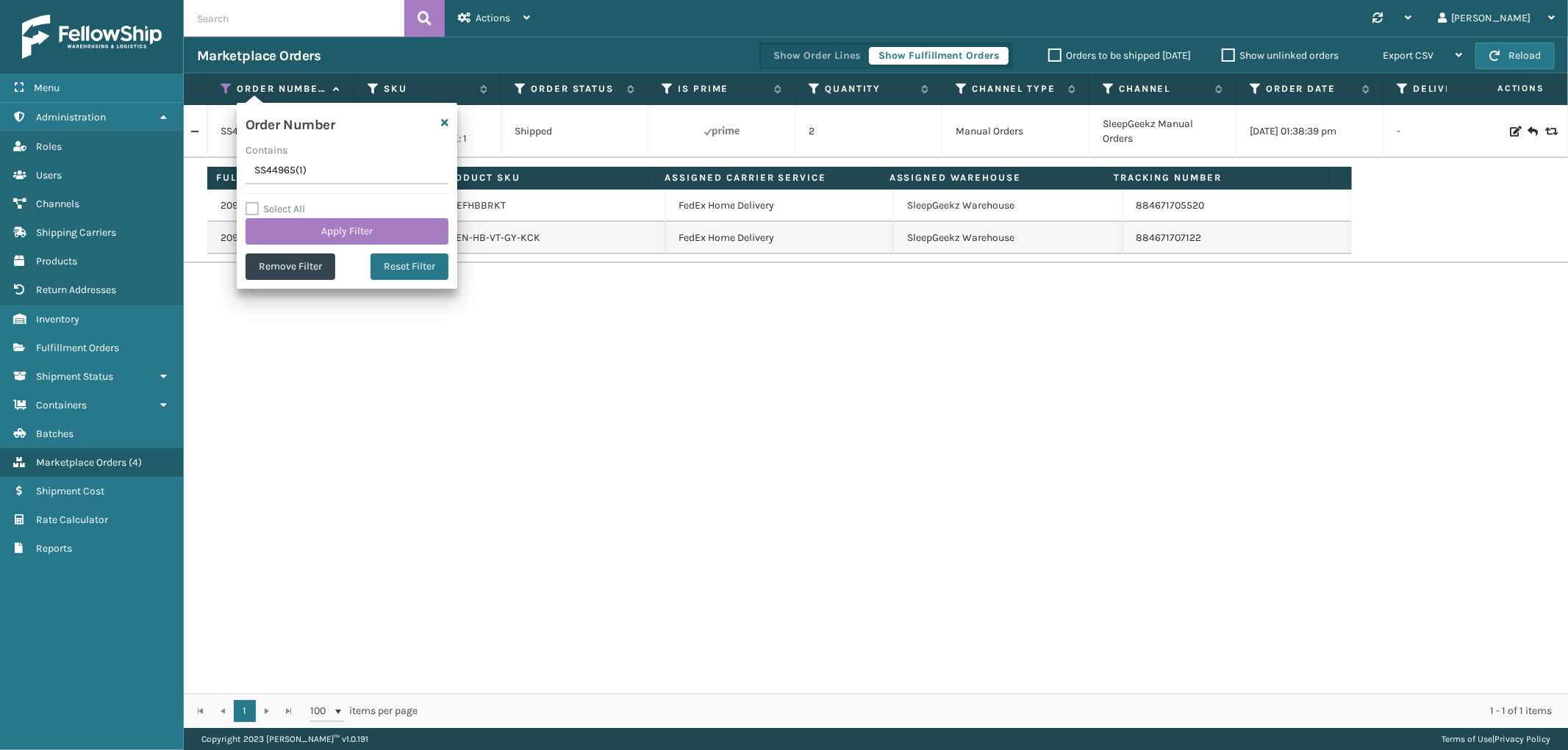
click at [292, 164] on input "SS44965(1)" at bounding box center [347, 170] width 203 height 27
type input "SS44970"
click at [289, 233] on button "Apply Filter" at bounding box center [347, 231] width 203 height 27
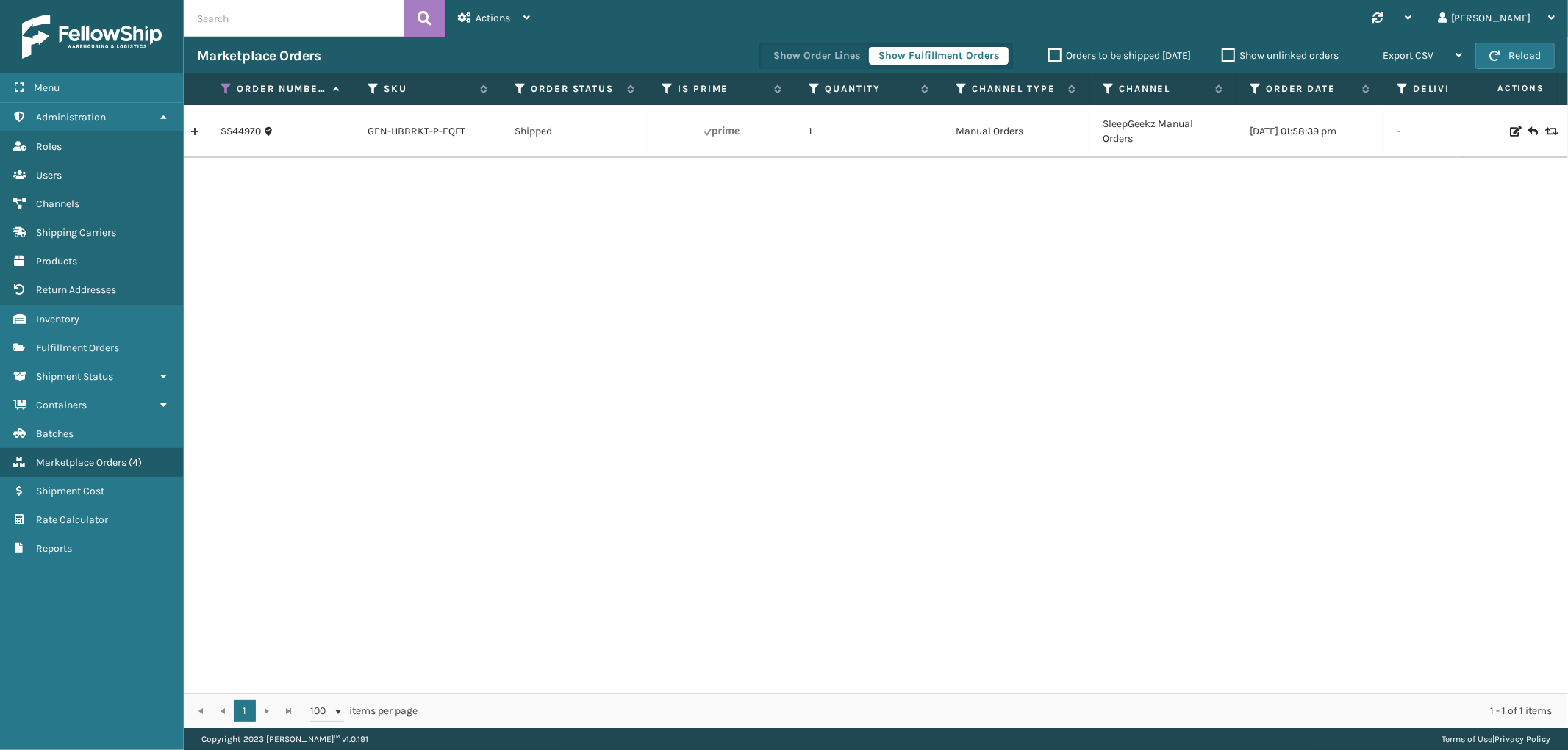
click at [198, 136] on link at bounding box center [194, 132] width 23 height 24
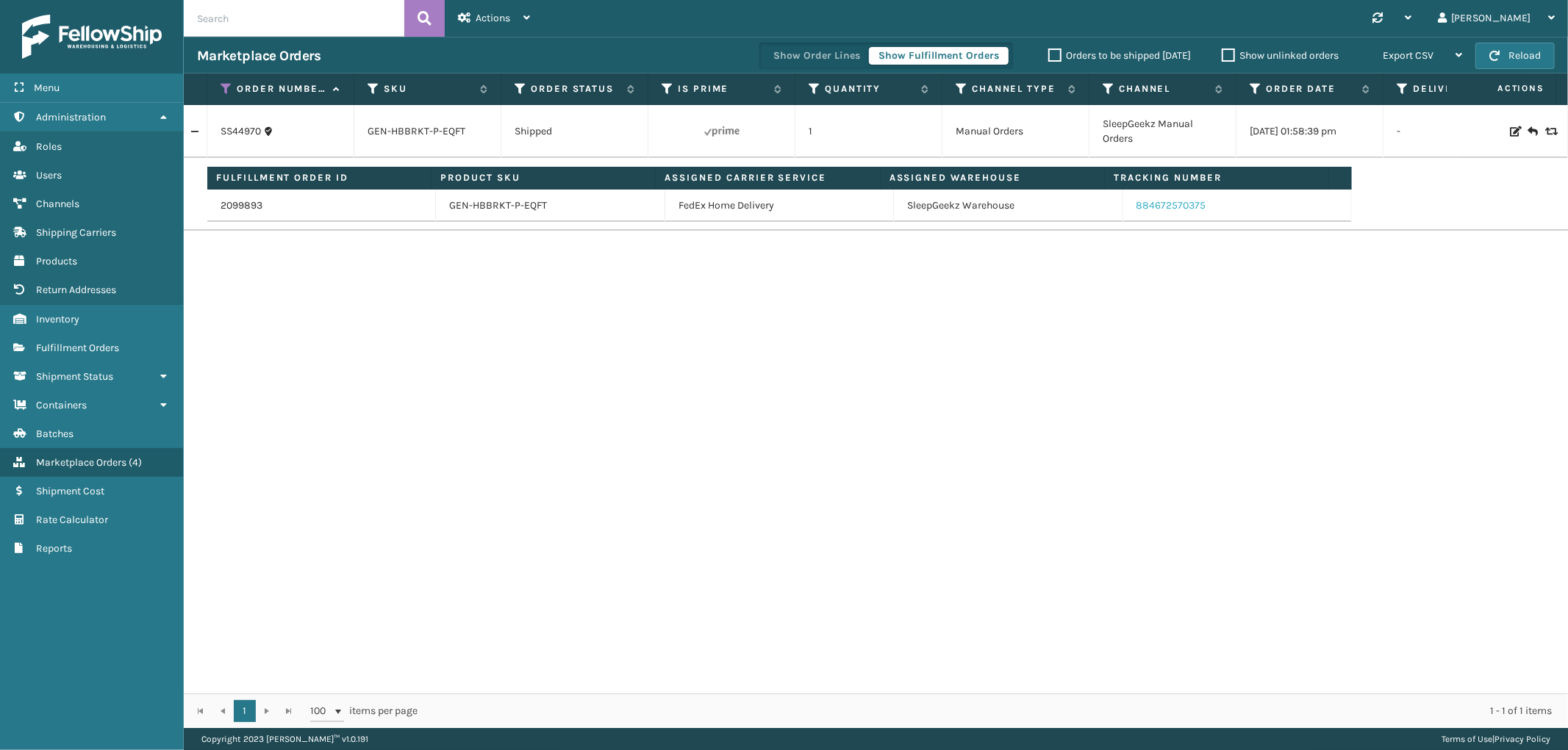
click at [1177, 200] on link "884672570375" at bounding box center [1172, 205] width 70 height 13
click at [231, 85] on icon at bounding box center [227, 88] width 12 height 13
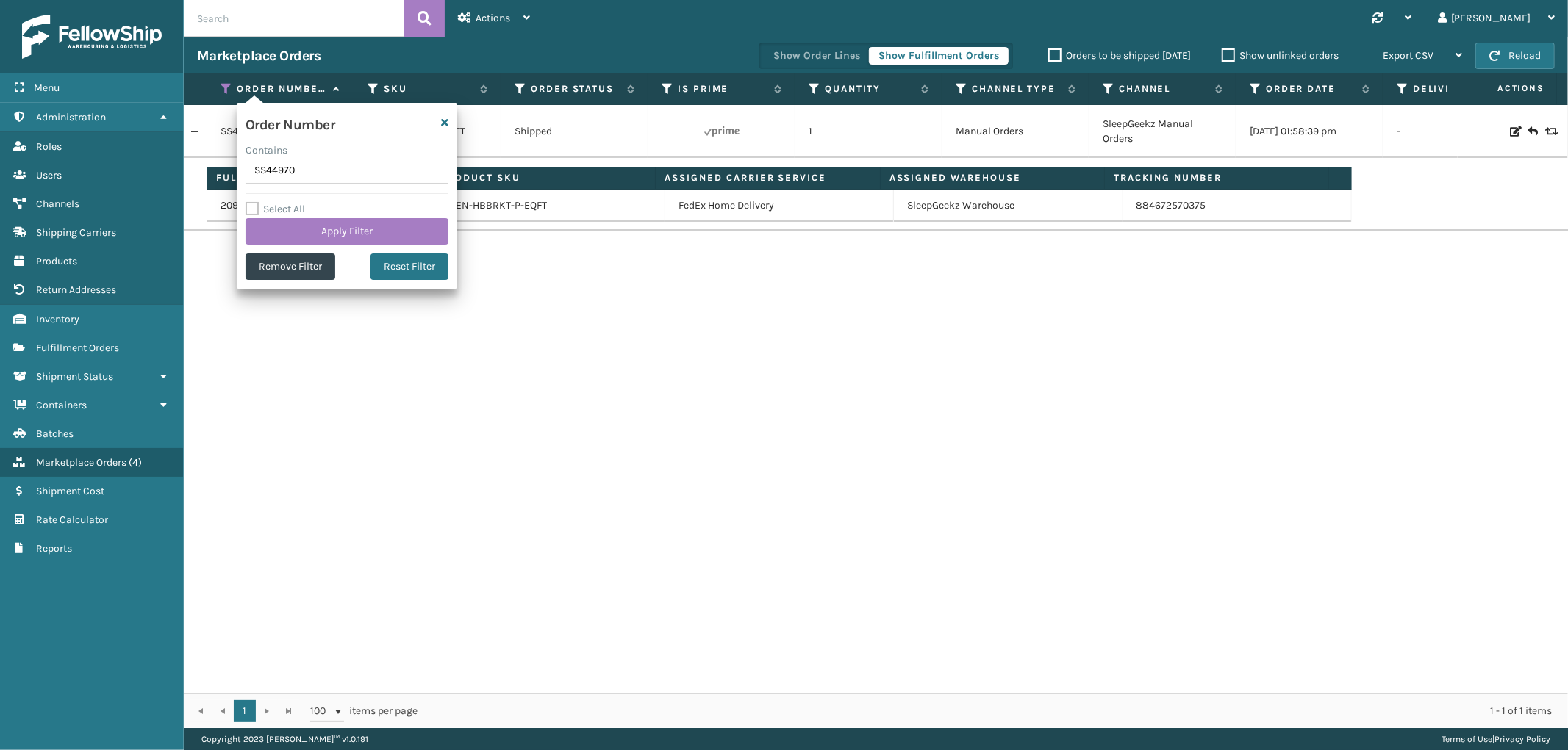
click at [274, 170] on input "SS44970" at bounding box center [347, 170] width 203 height 27
type input "SG12492"
click at [293, 224] on button "Apply Filter" at bounding box center [347, 231] width 203 height 27
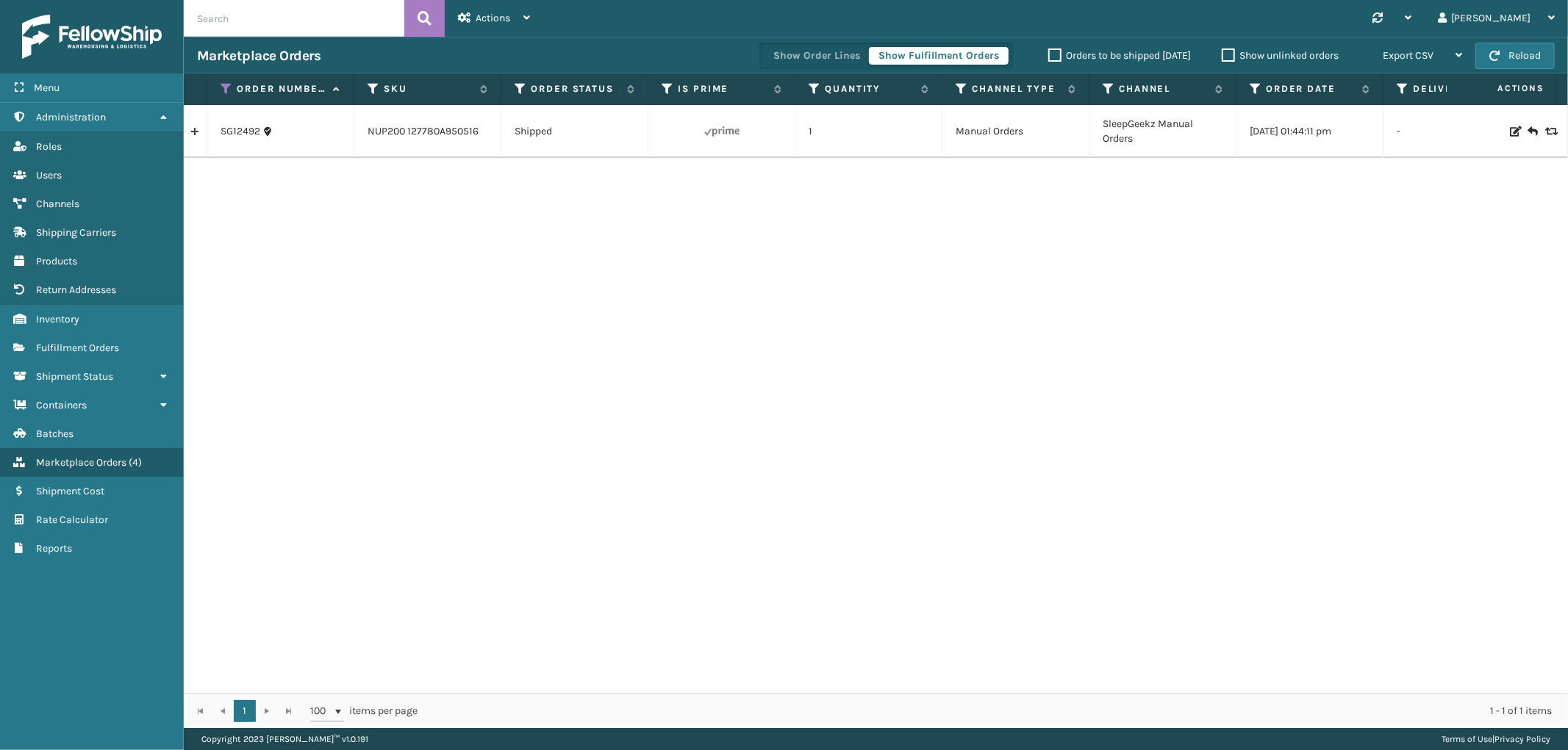
click at [191, 141] on link at bounding box center [194, 132] width 23 height 24
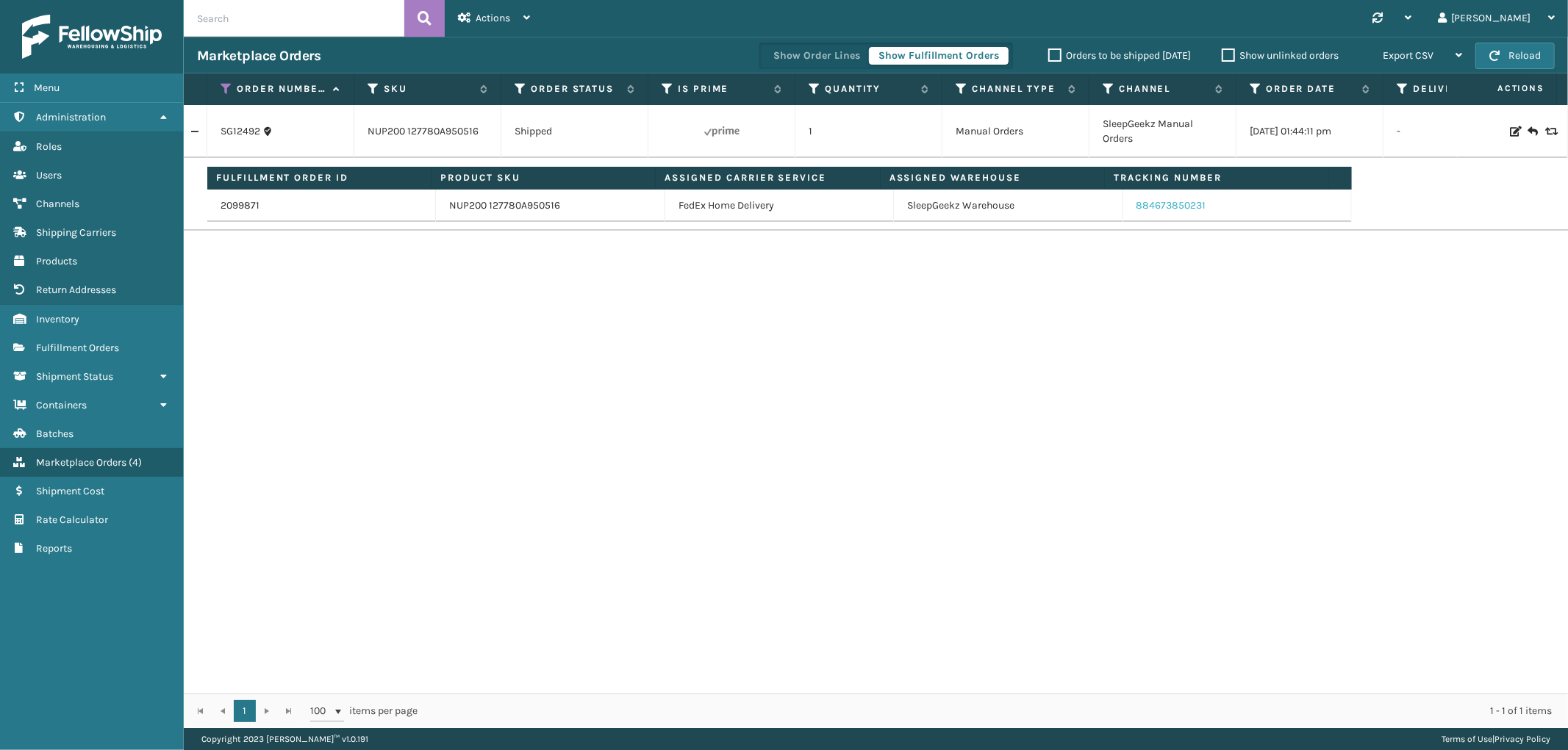
click at [1169, 211] on link "884673850231" at bounding box center [1172, 205] width 70 height 13
click at [227, 84] on icon at bounding box center [227, 88] width 12 height 13
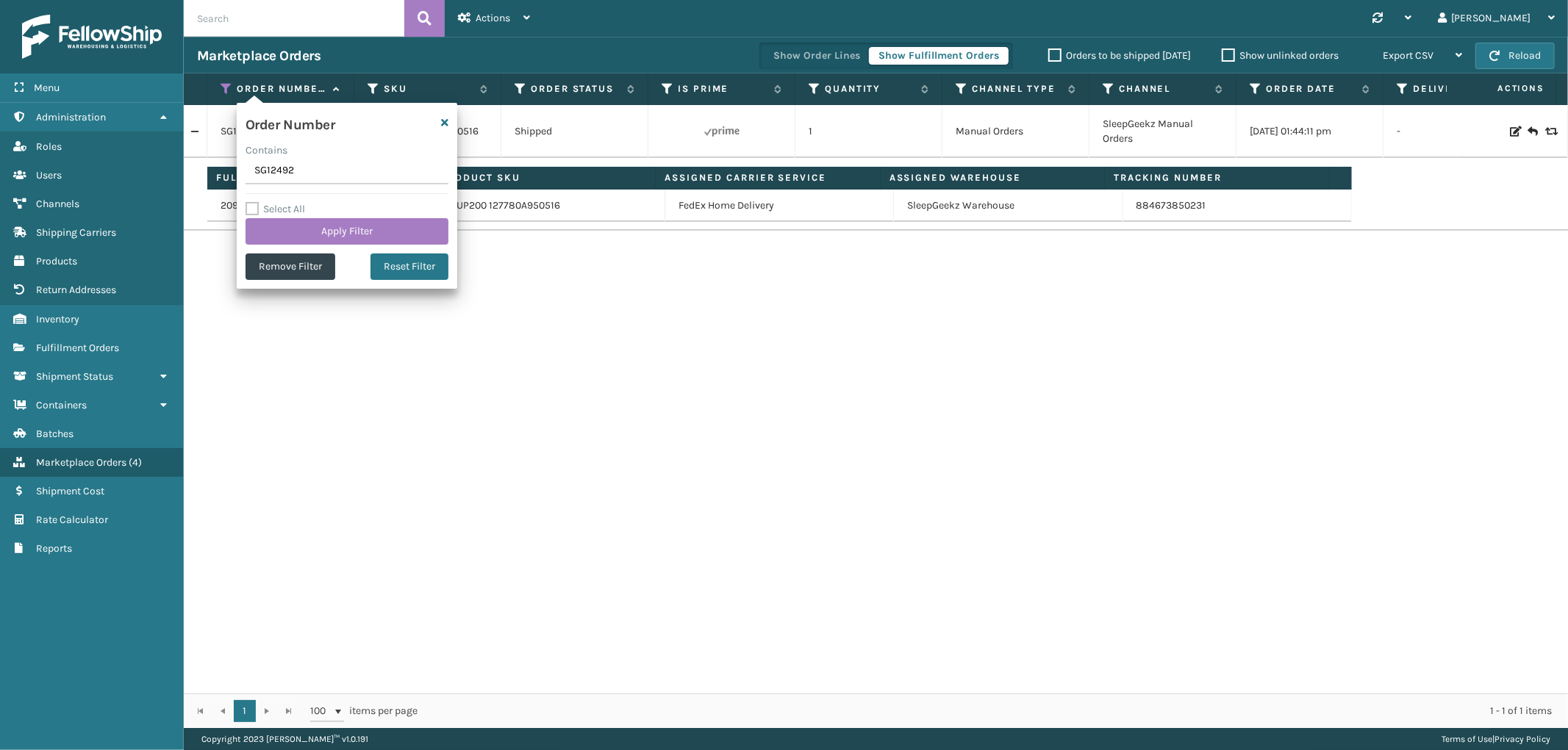
click at [277, 166] on input "SG12492" at bounding box center [347, 170] width 203 height 27
type input "SS44975"
click at [281, 228] on button "Apply Filter" at bounding box center [347, 231] width 203 height 27
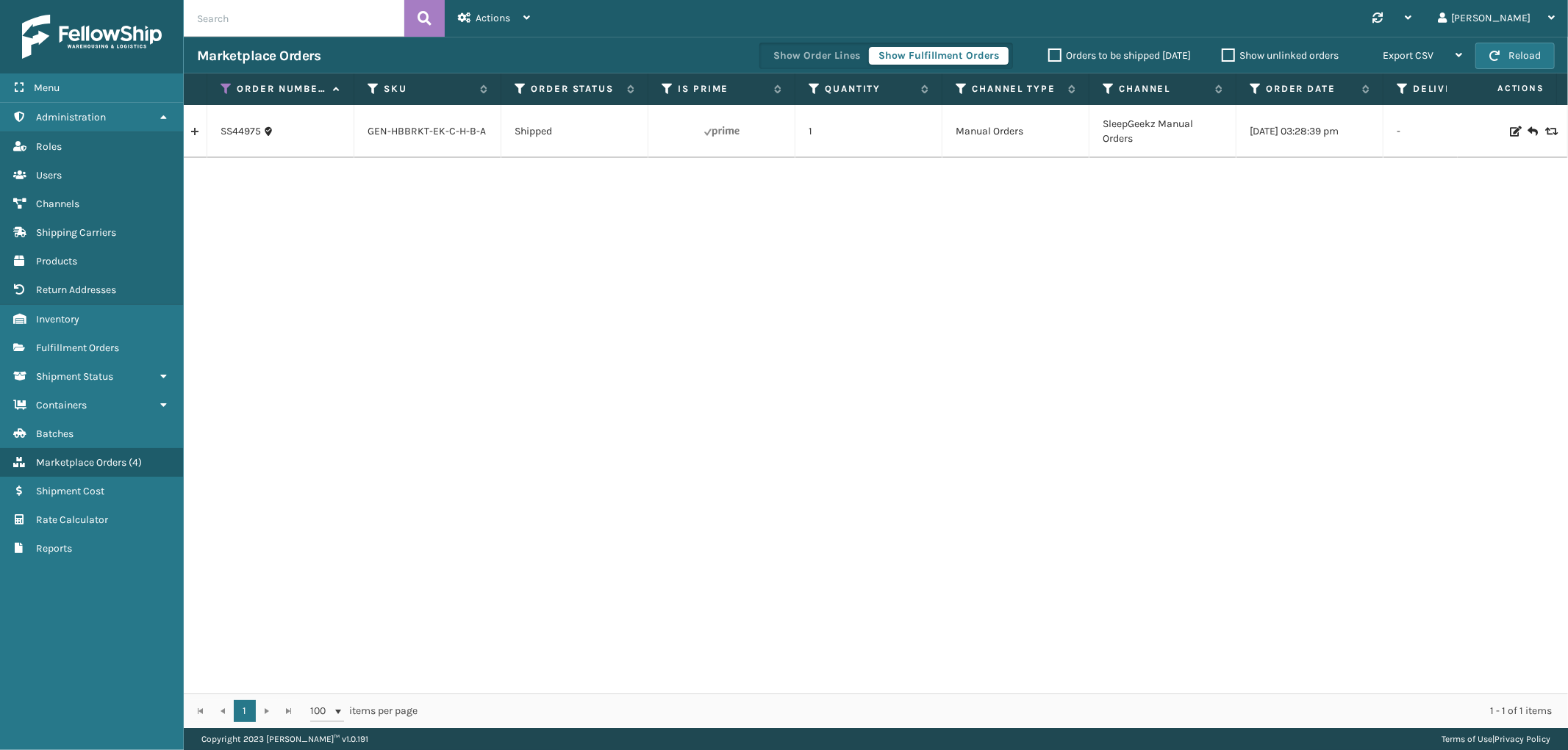
click at [194, 132] on link at bounding box center [194, 132] width 23 height 24
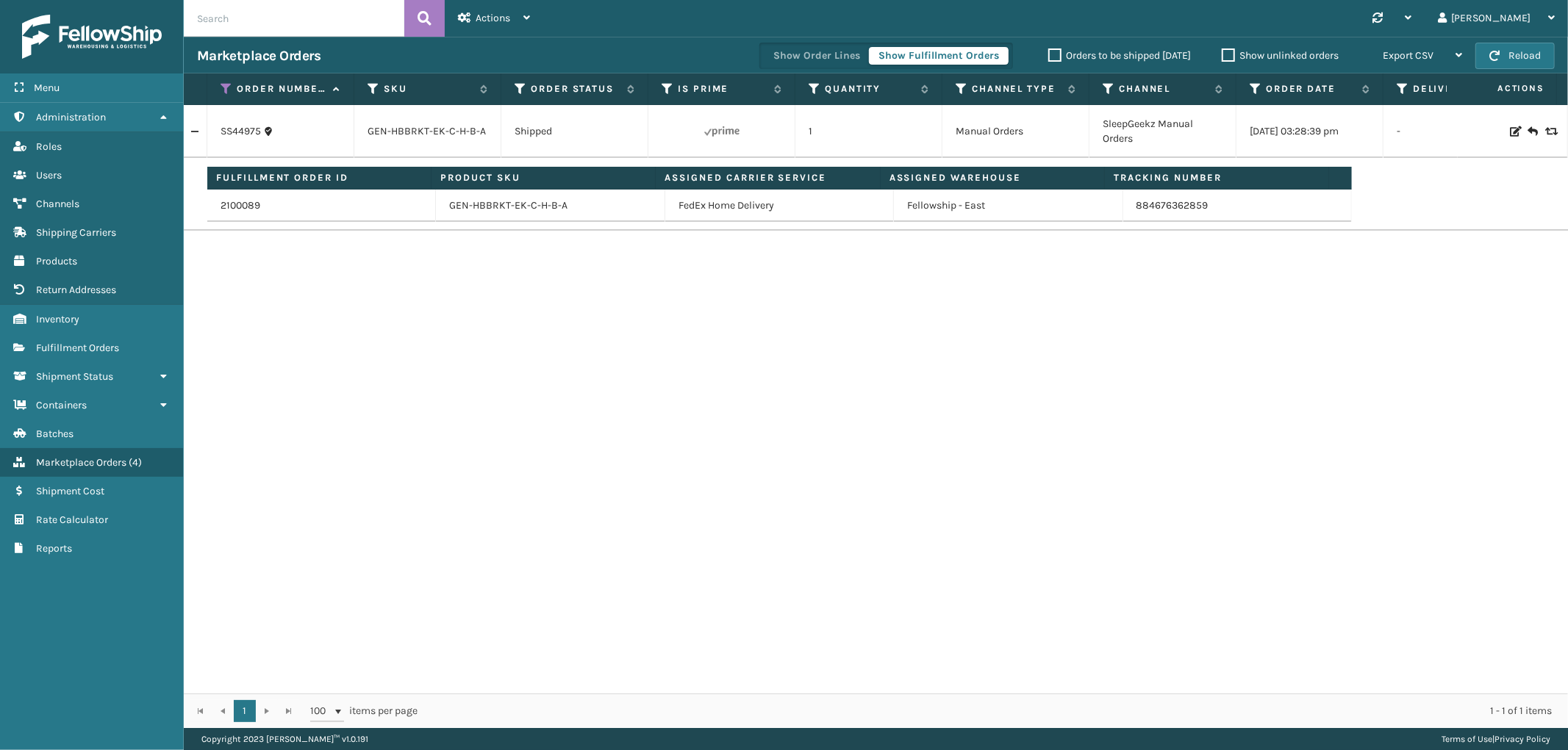
click at [1177, 212] on td "884676362859" at bounding box center [1238, 205] width 229 height 33
click at [1175, 204] on link "884676362859" at bounding box center [1173, 205] width 72 height 13
click at [222, 85] on icon at bounding box center [227, 88] width 12 height 13
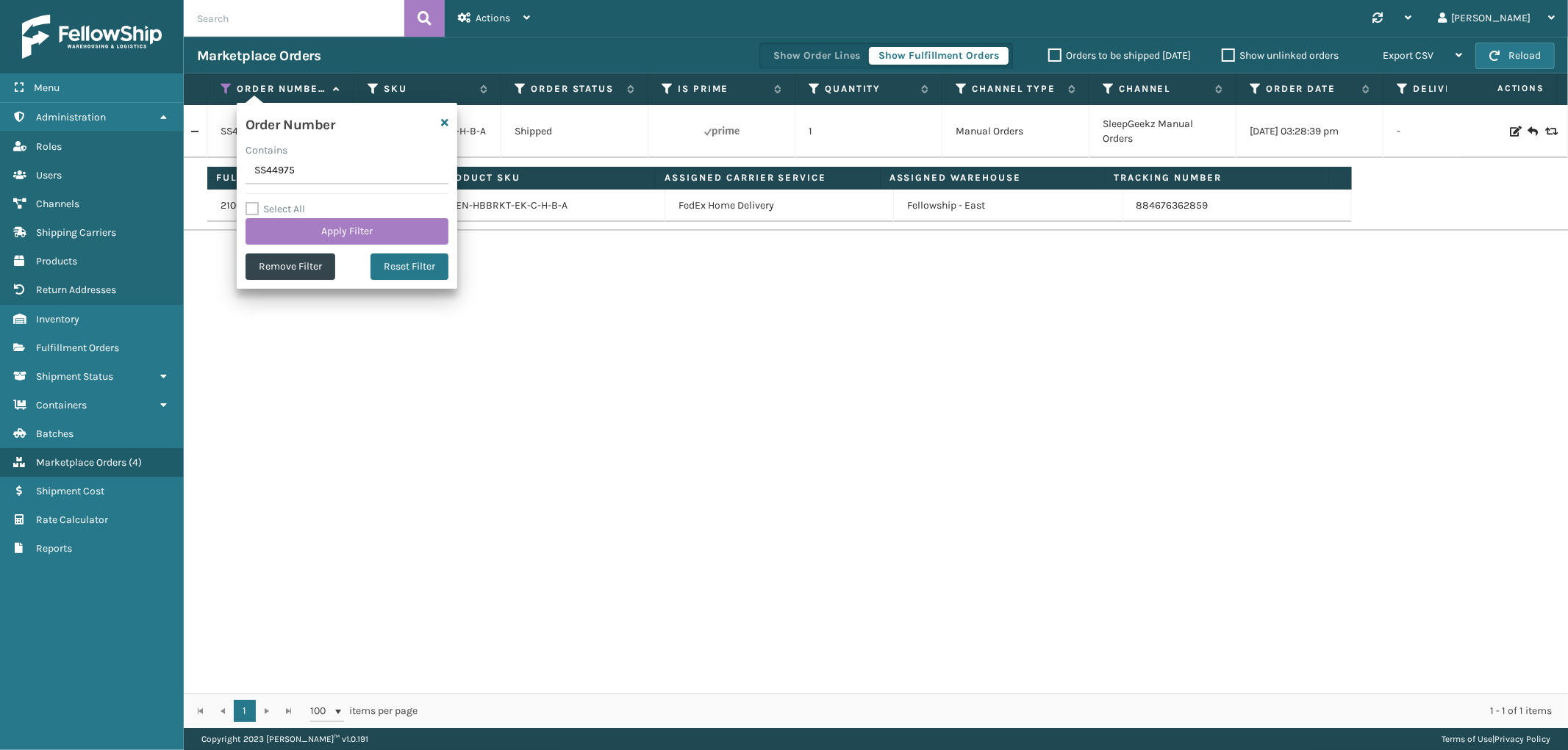
click at [285, 170] on input "SS44975" at bounding box center [347, 170] width 203 height 27
type input "SS44976"
click at [299, 230] on button "Apply Filter" at bounding box center [347, 231] width 203 height 27
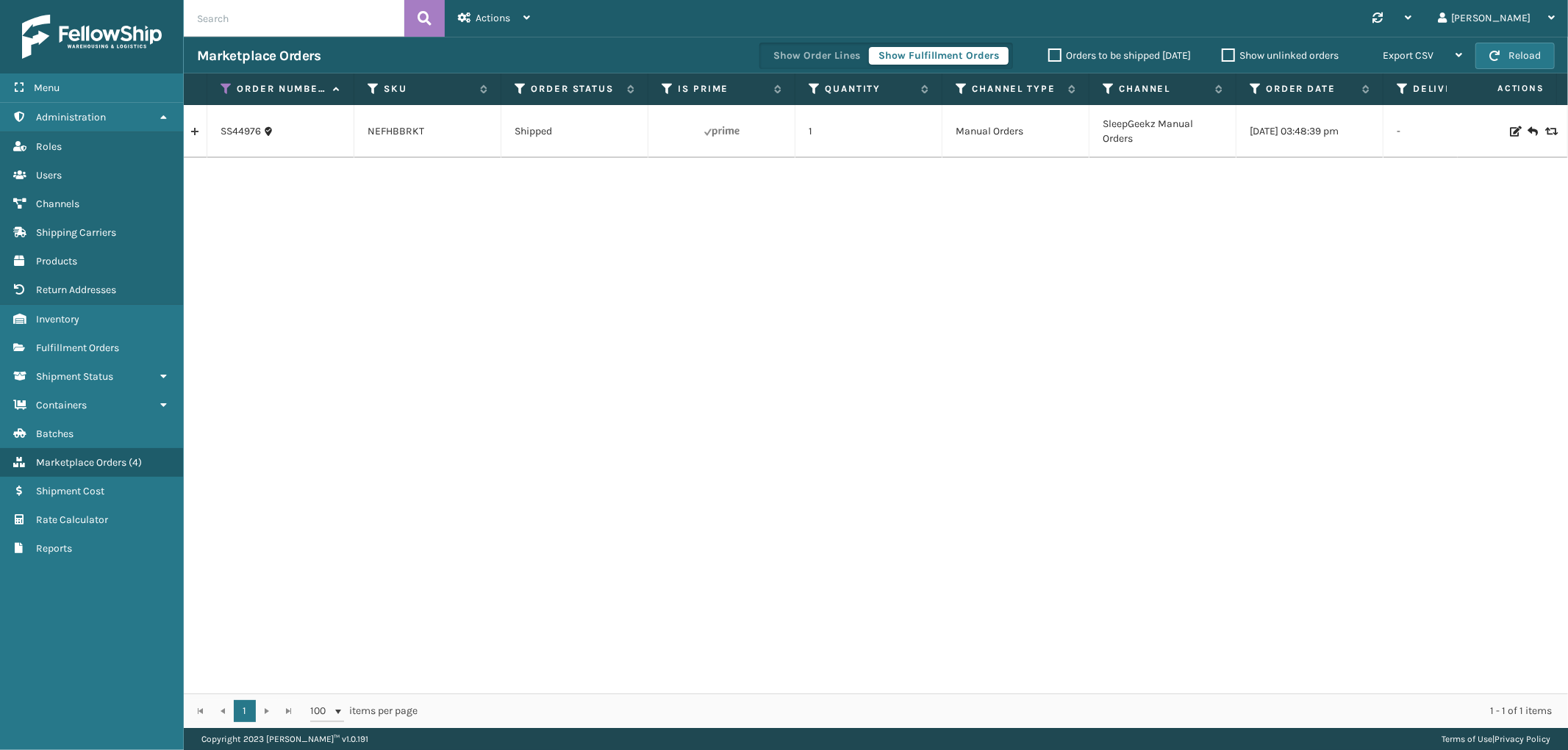
click at [196, 126] on link at bounding box center [194, 132] width 23 height 24
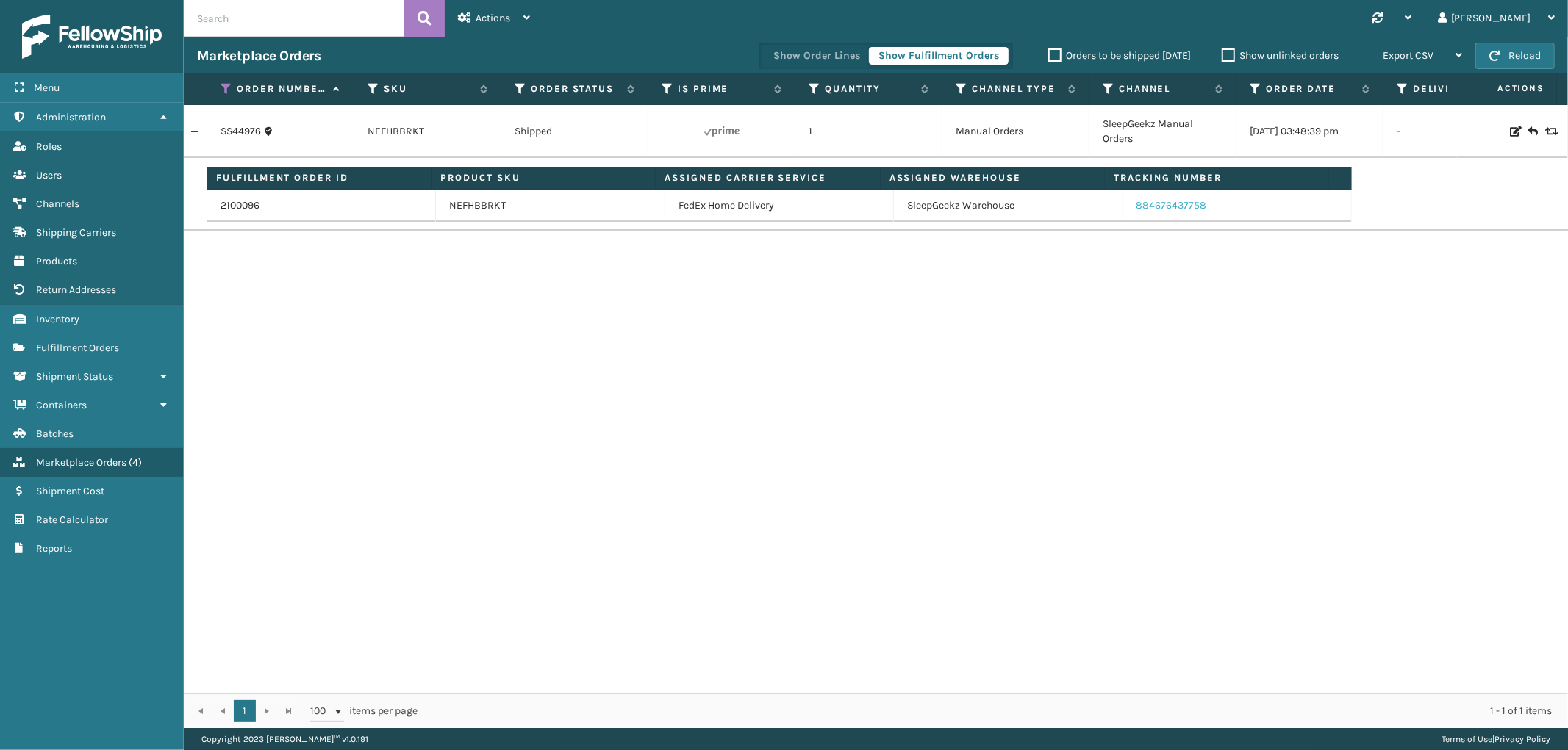
click at [1171, 199] on link "884676437758" at bounding box center [1173, 205] width 71 height 13
click at [226, 85] on icon at bounding box center [227, 88] width 12 height 13
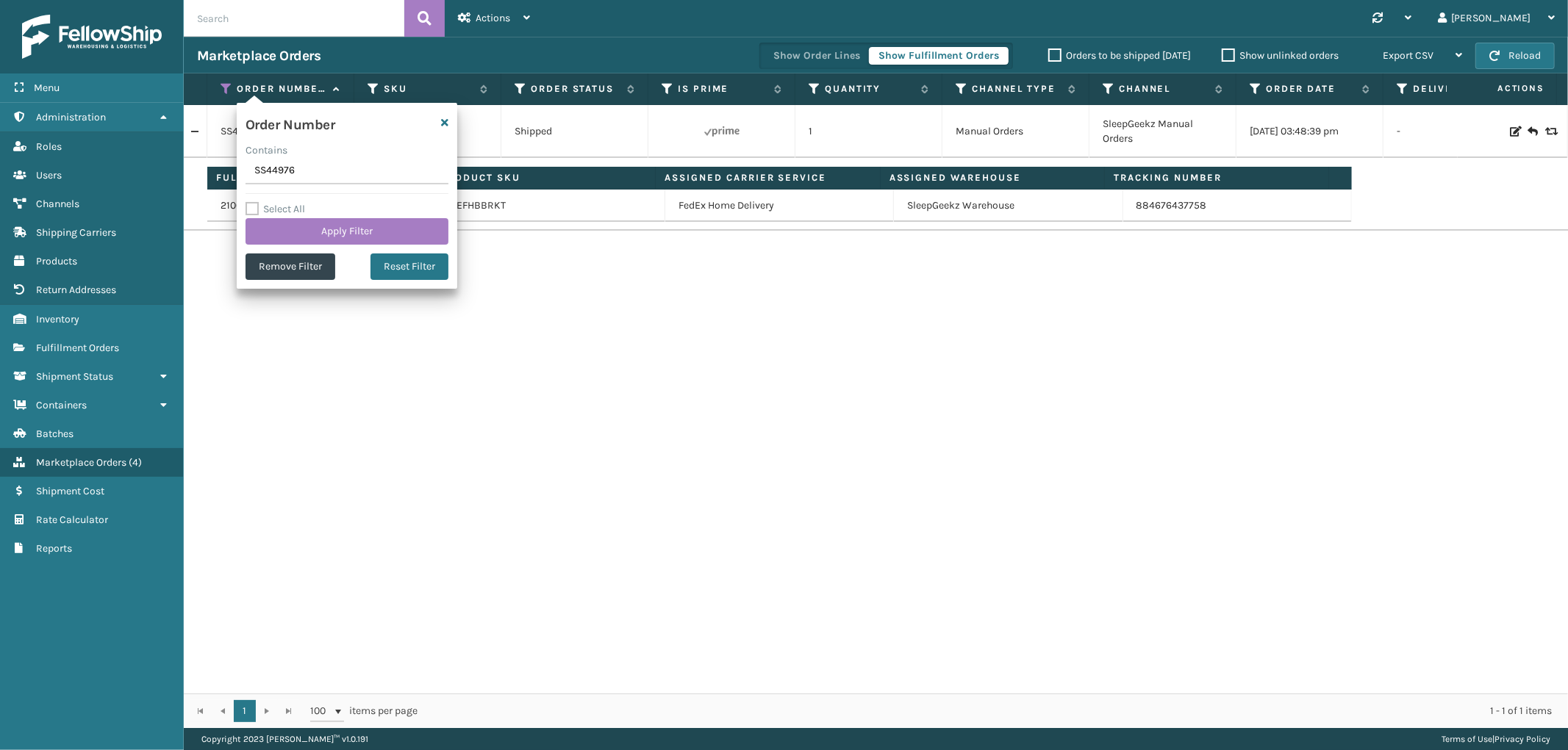
click at [277, 170] on input "SS44976" at bounding box center [347, 170] width 203 height 27
type input "SS44980"
click at [276, 236] on button "Apply Filter" at bounding box center [347, 231] width 203 height 27
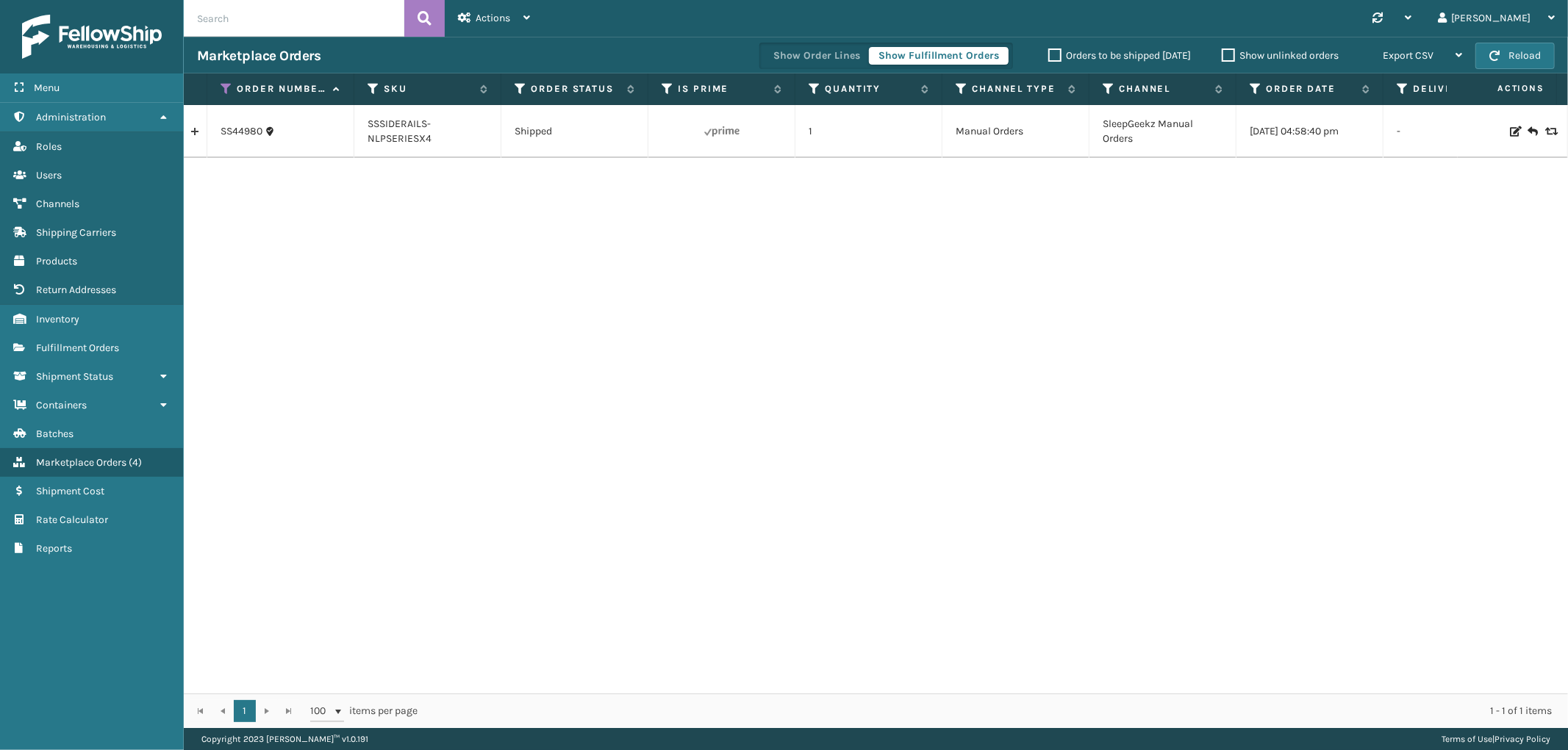
click at [195, 133] on link at bounding box center [194, 132] width 23 height 24
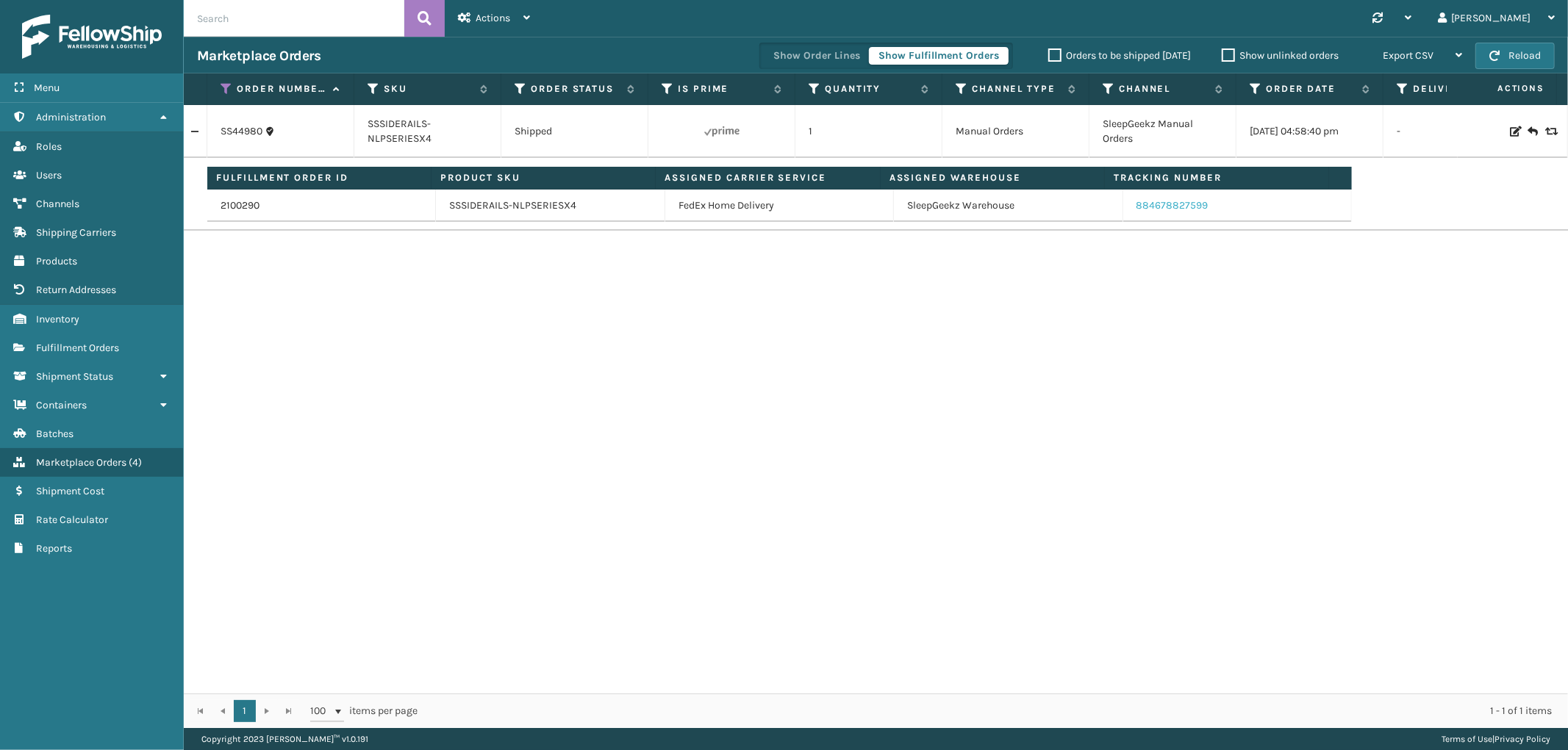
click at [1165, 202] on link "884678827599" at bounding box center [1173, 205] width 72 height 13
click at [226, 87] on icon at bounding box center [227, 88] width 12 height 13
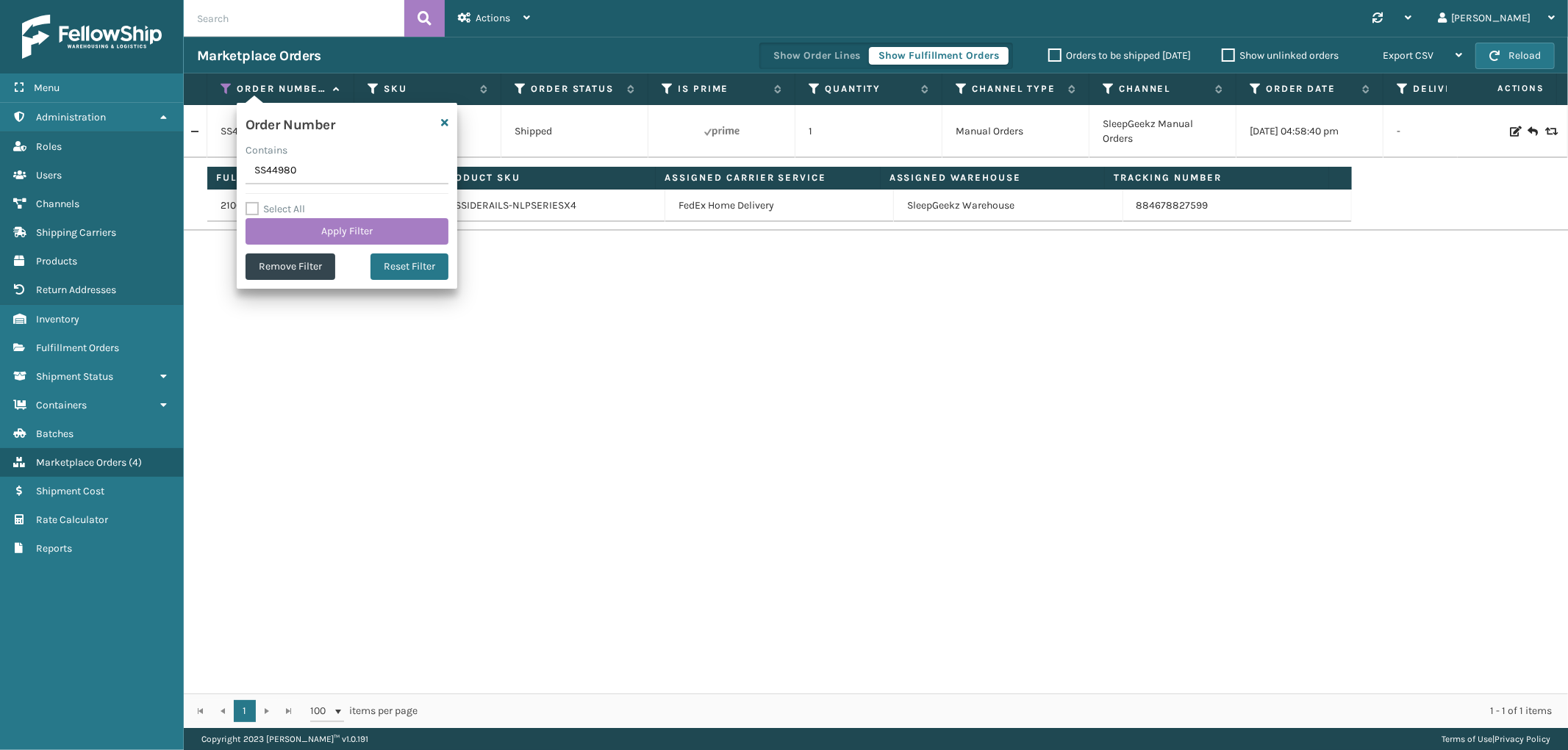
click at [287, 178] on input "SS44980" at bounding box center [347, 170] width 203 height 27
type input "SS44984"
click at [285, 236] on button "Apply Filter" at bounding box center [347, 231] width 203 height 27
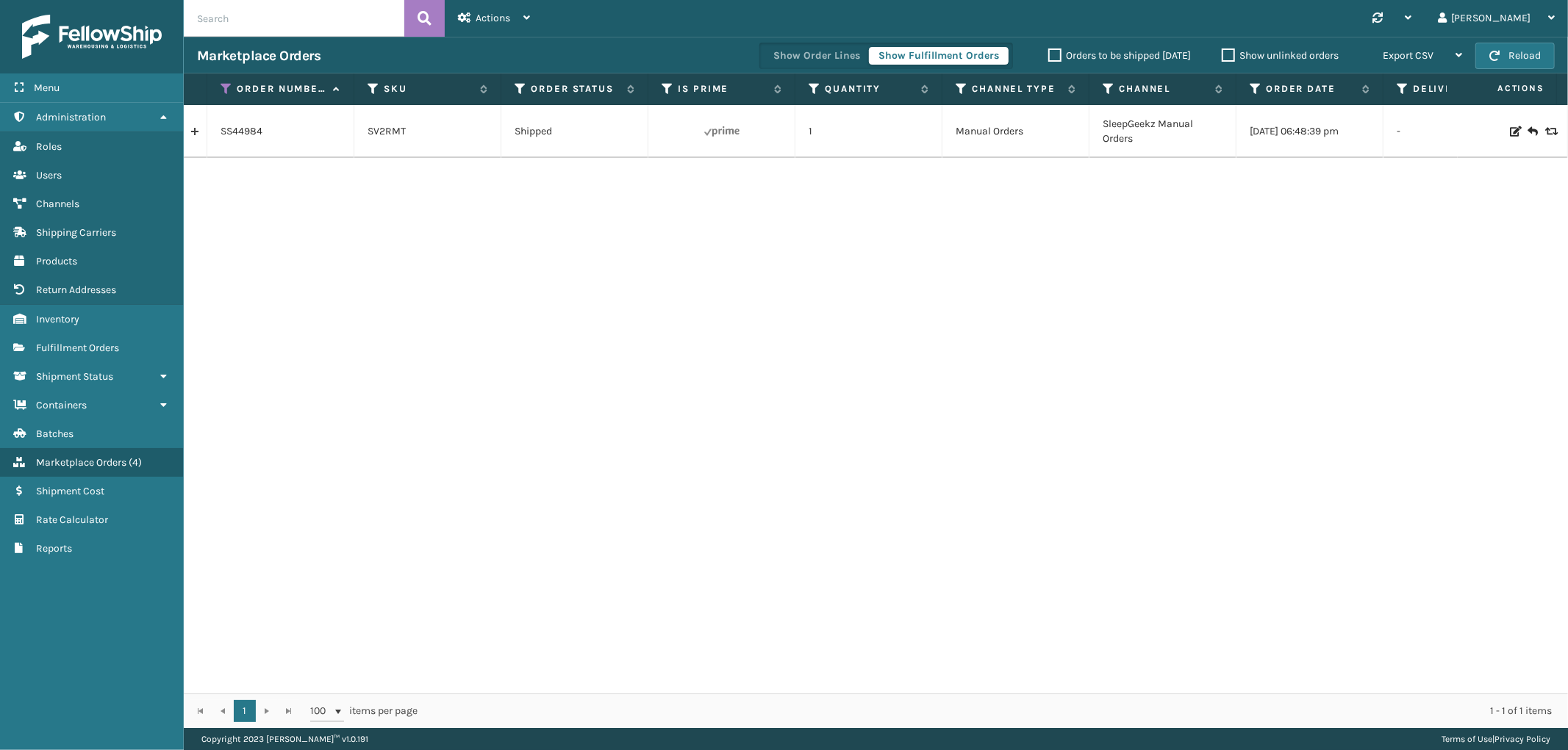
click at [192, 129] on link at bounding box center [194, 132] width 23 height 24
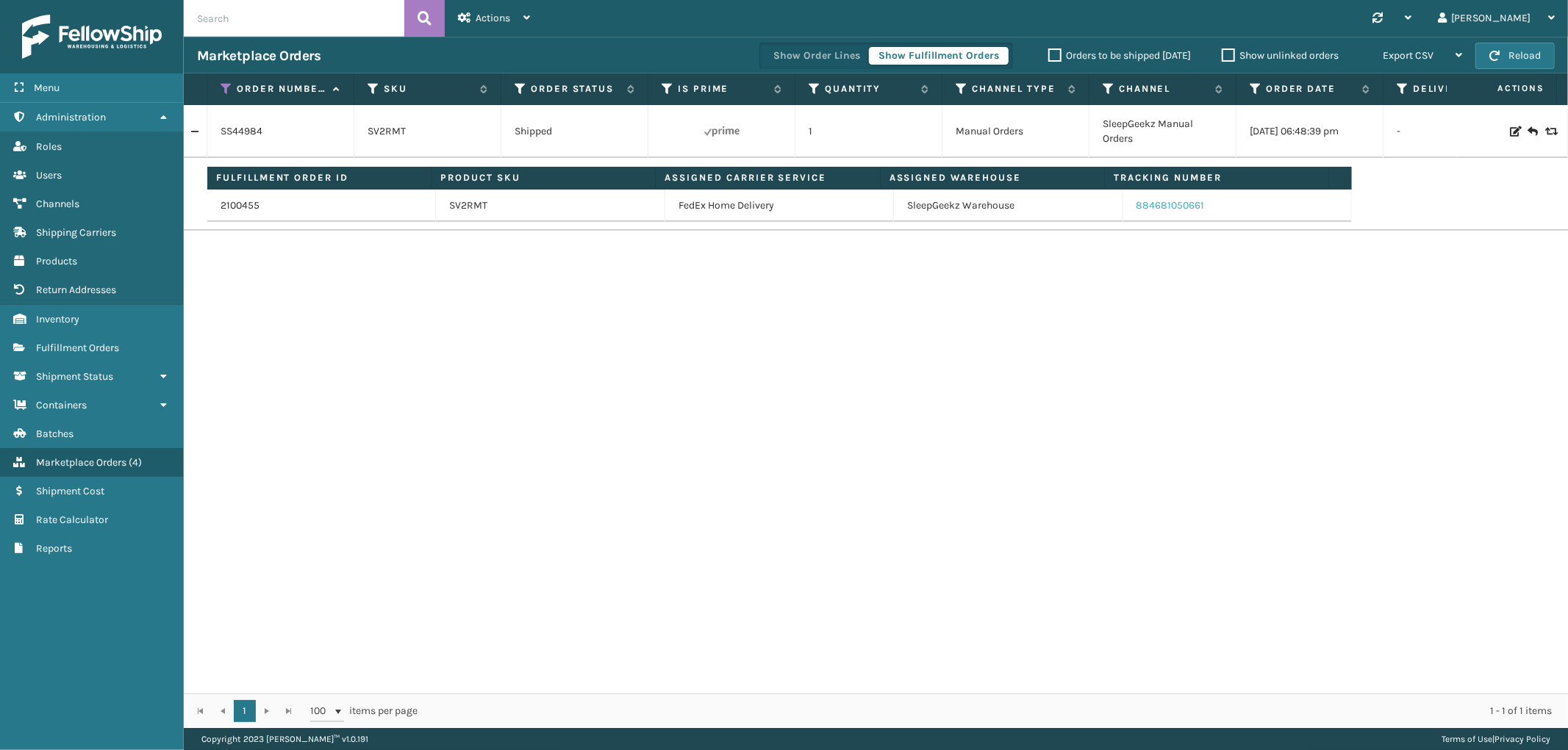
click at [1138, 204] on link "884681050661" at bounding box center [1171, 205] width 68 height 13
click at [222, 86] on icon at bounding box center [227, 88] width 12 height 13
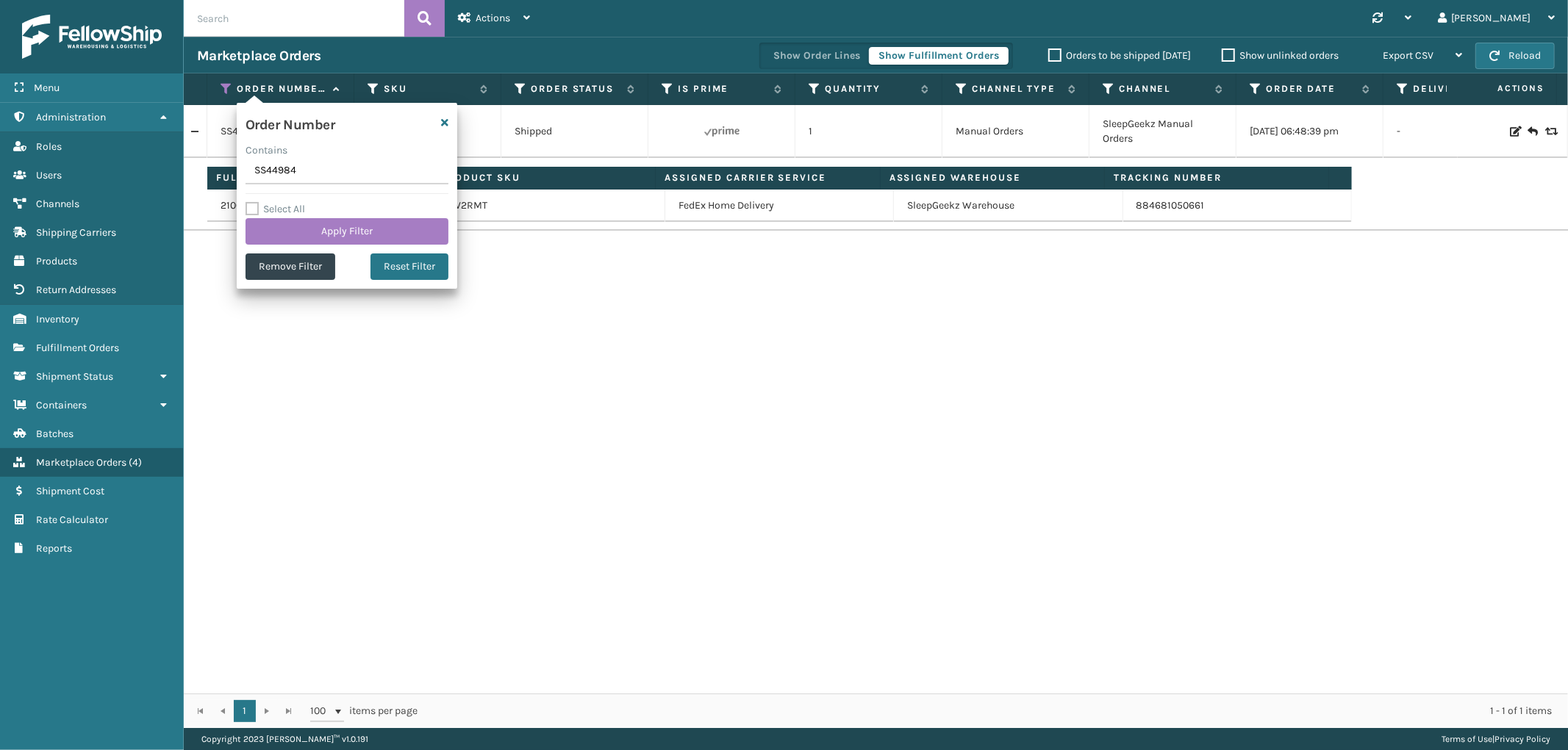
click at [267, 172] on input "SS44984" at bounding box center [347, 170] width 203 height 27
type input "SS44987(1)"
click at [292, 236] on button "Apply Filter" at bounding box center [347, 231] width 203 height 27
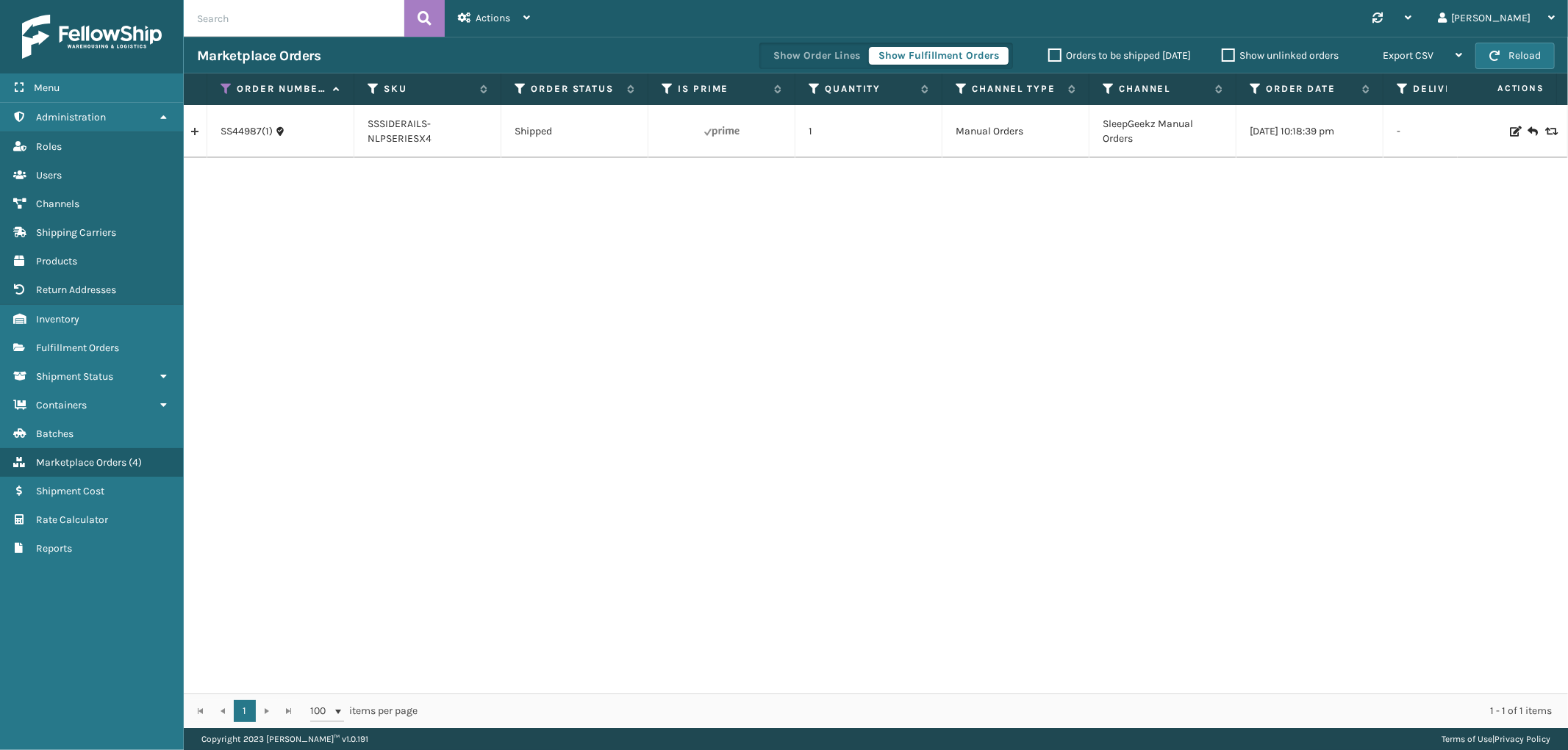
click at [198, 131] on link at bounding box center [194, 132] width 23 height 24
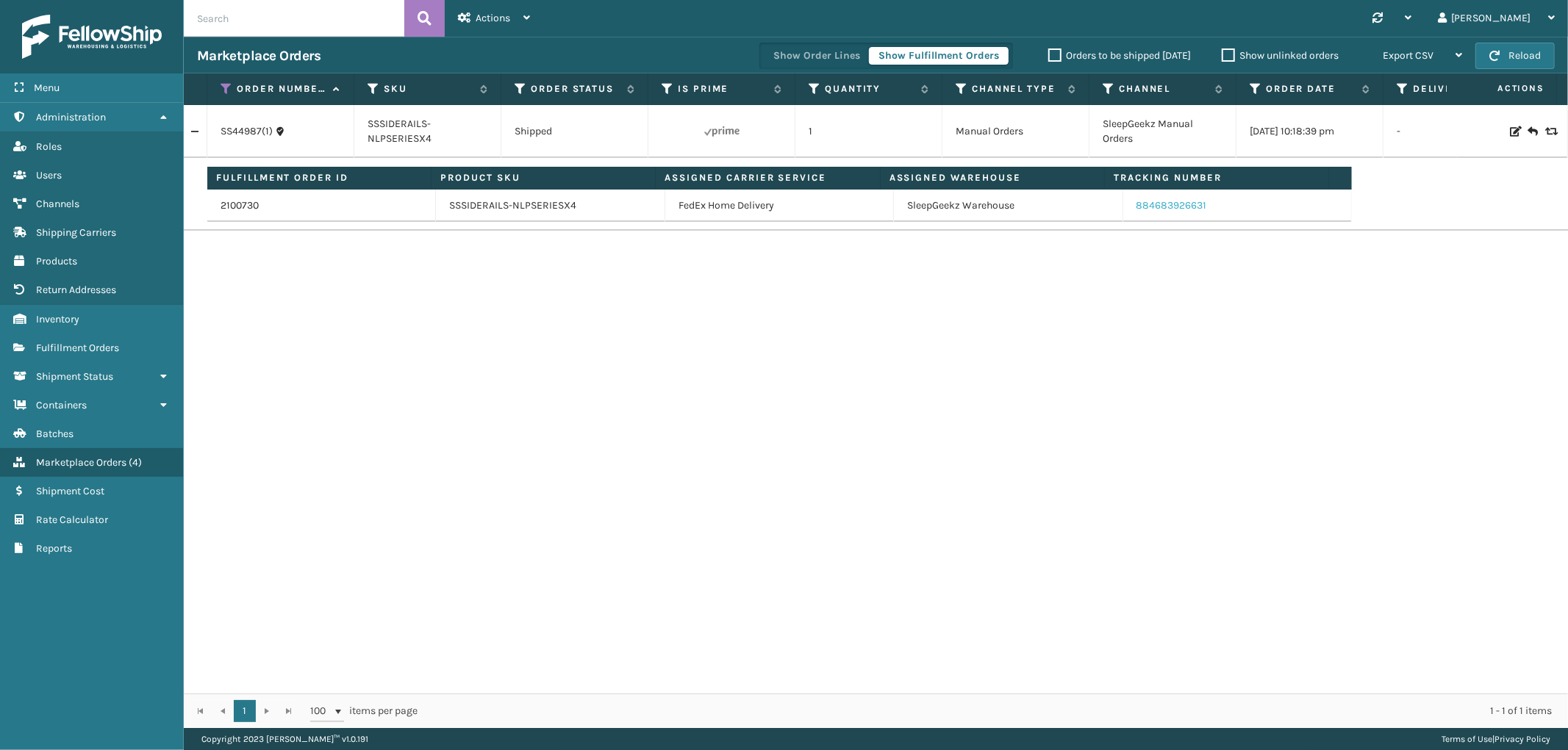
click at [1150, 207] on link "884683926631" at bounding box center [1173, 205] width 71 height 13
click at [224, 91] on icon at bounding box center [227, 88] width 12 height 13
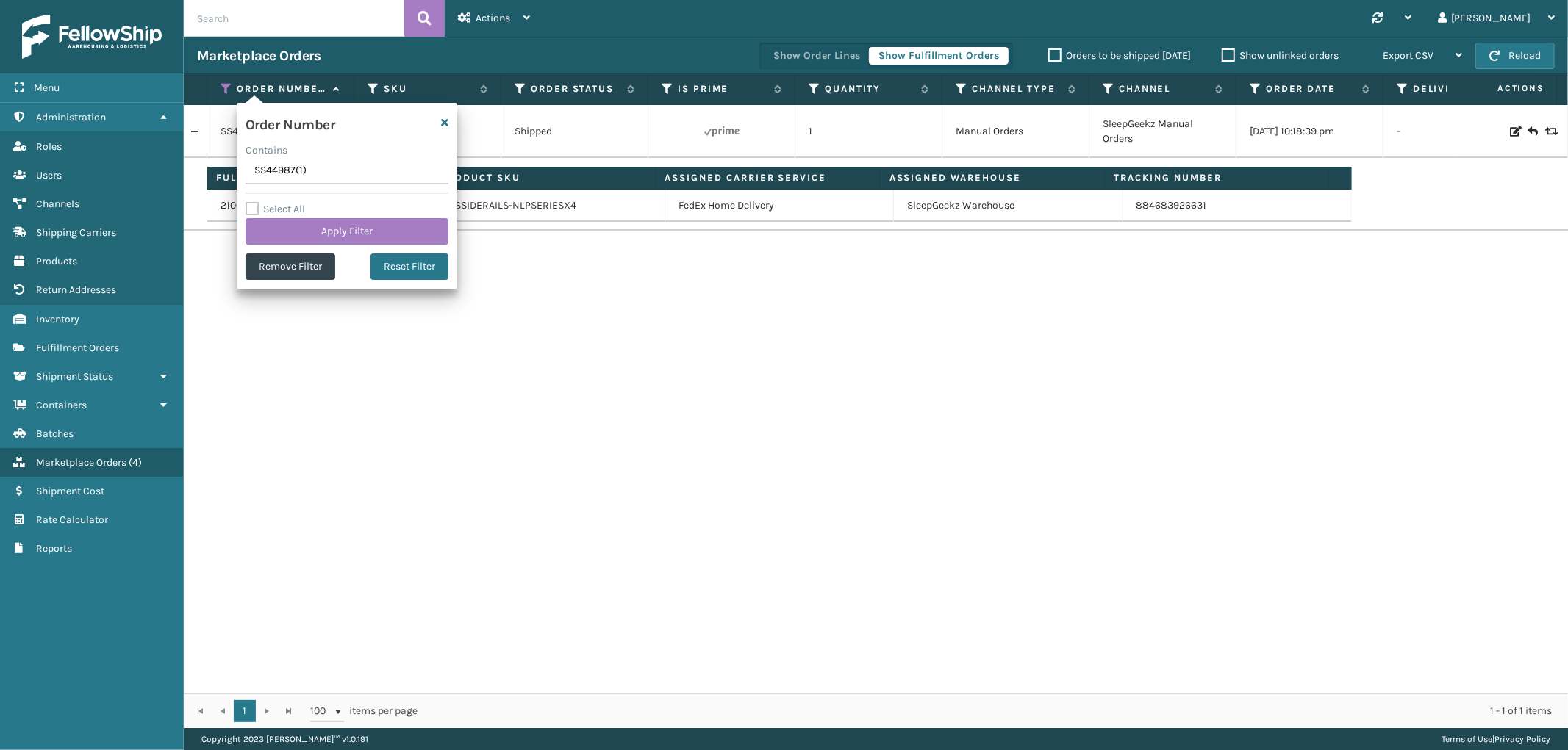
click at [270, 166] on input "SS44987(1)" at bounding box center [347, 170] width 203 height 27
type input "SS44988"
click at [287, 225] on button "Apply Filter" at bounding box center [347, 231] width 203 height 27
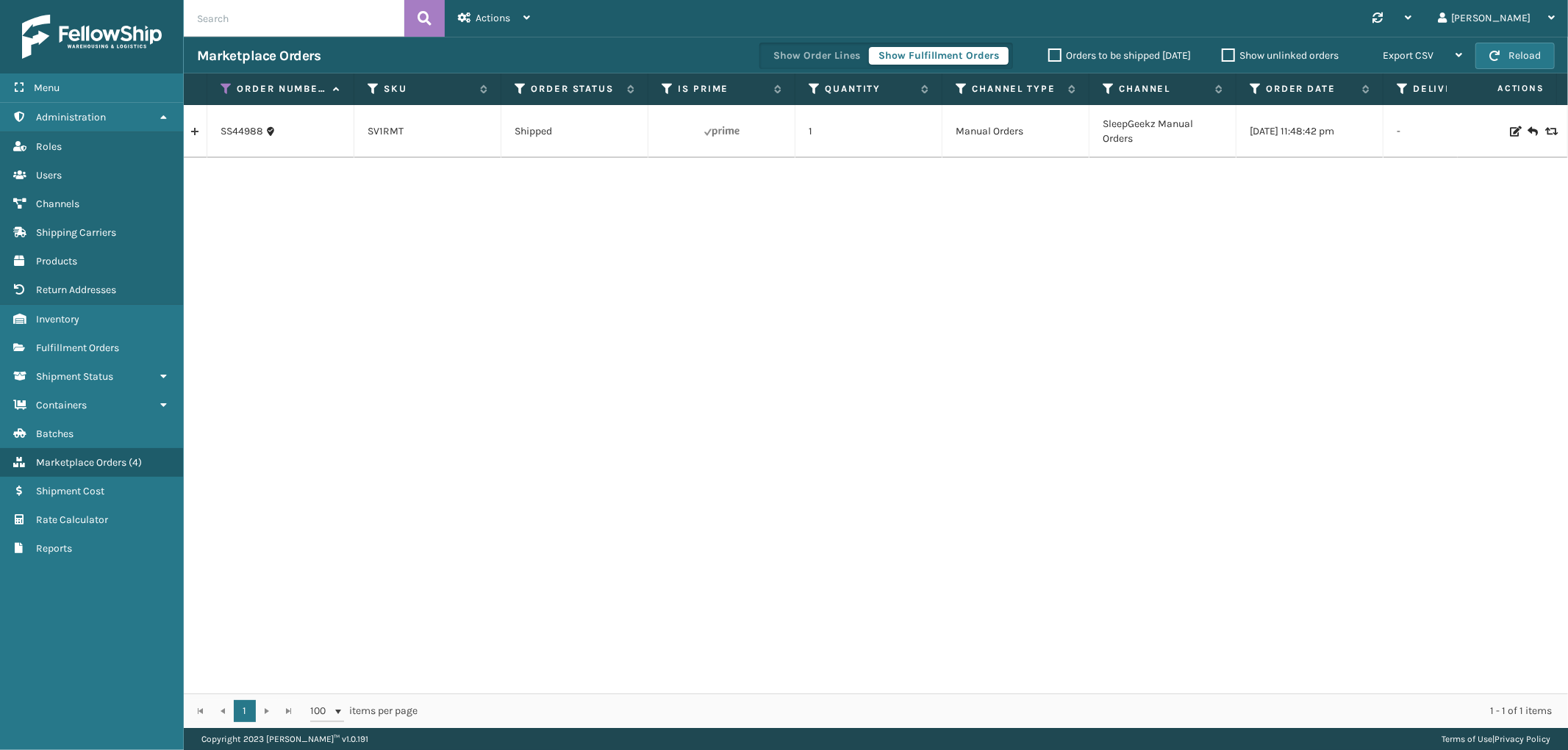
click at [195, 136] on link at bounding box center [194, 132] width 23 height 24
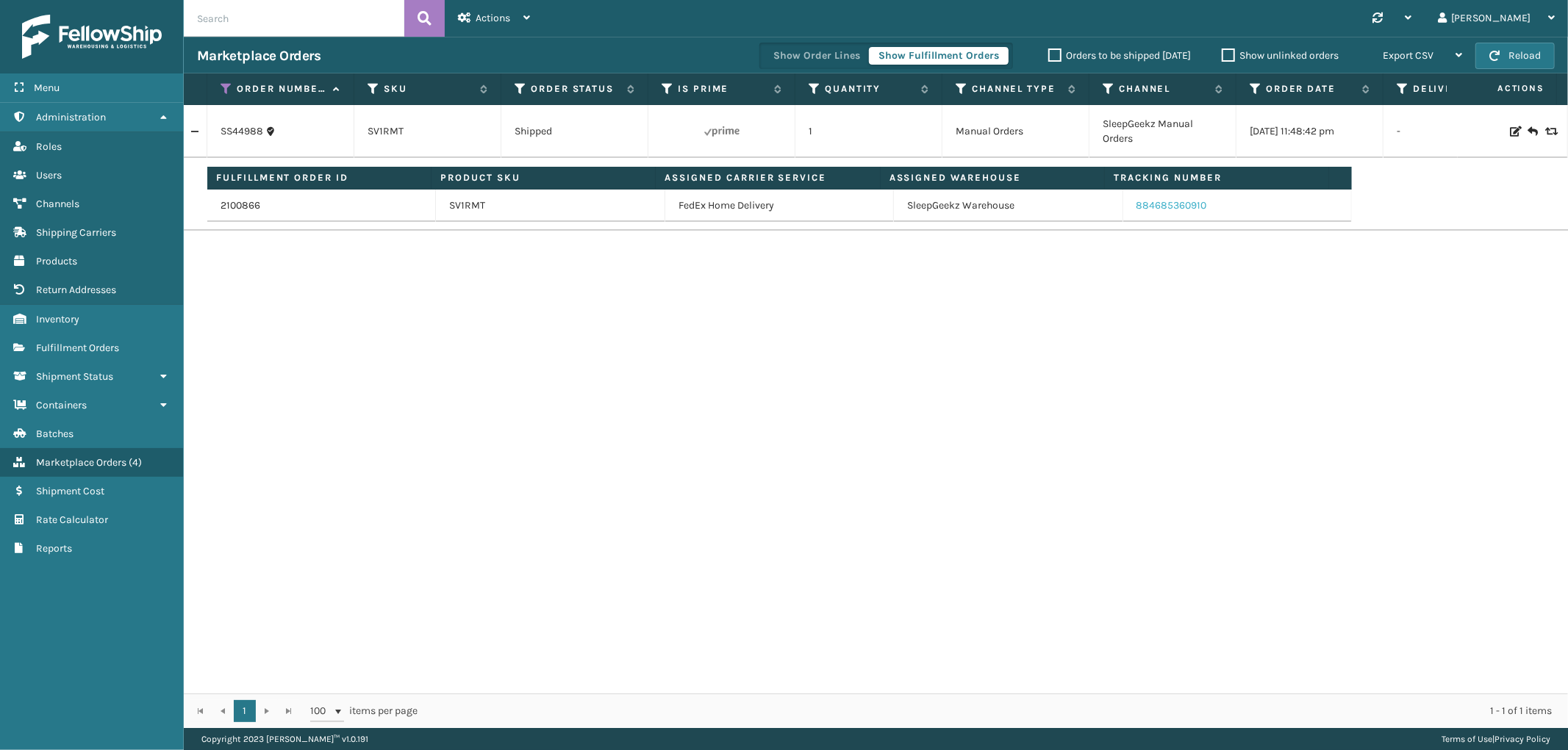
click at [1147, 201] on link "884685360910" at bounding box center [1173, 205] width 71 height 13
click at [224, 88] on icon at bounding box center [227, 88] width 12 height 13
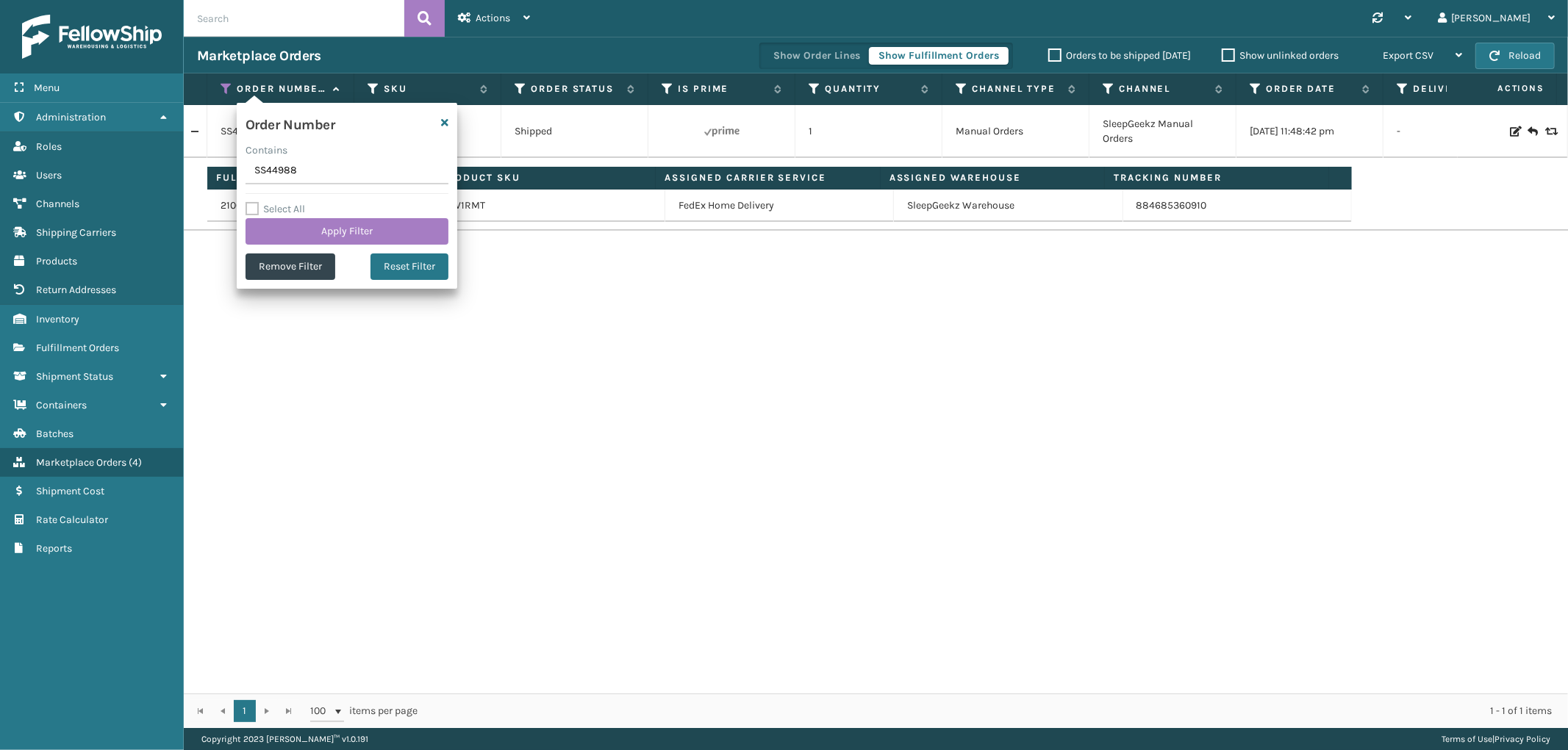
click at [282, 164] on input "SS44988" at bounding box center [347, 170] width 203 height 27
type input "200013587597521"
click at [294, 237] on button "Apply Filter" at bounding box center [347, 231] width 203 height 27
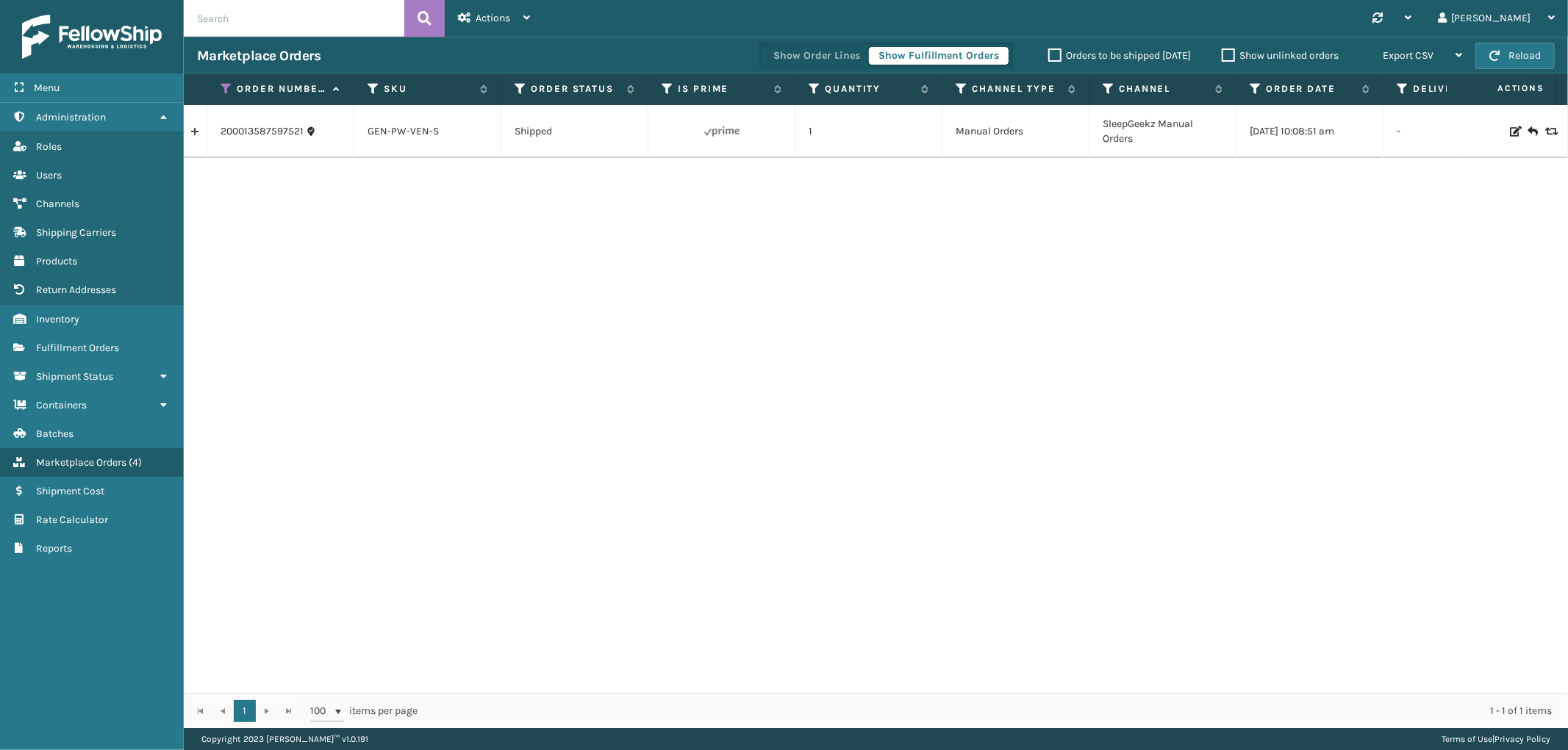
click at [197, 134] on link at bounding box center [194, 132] width 23 height 24
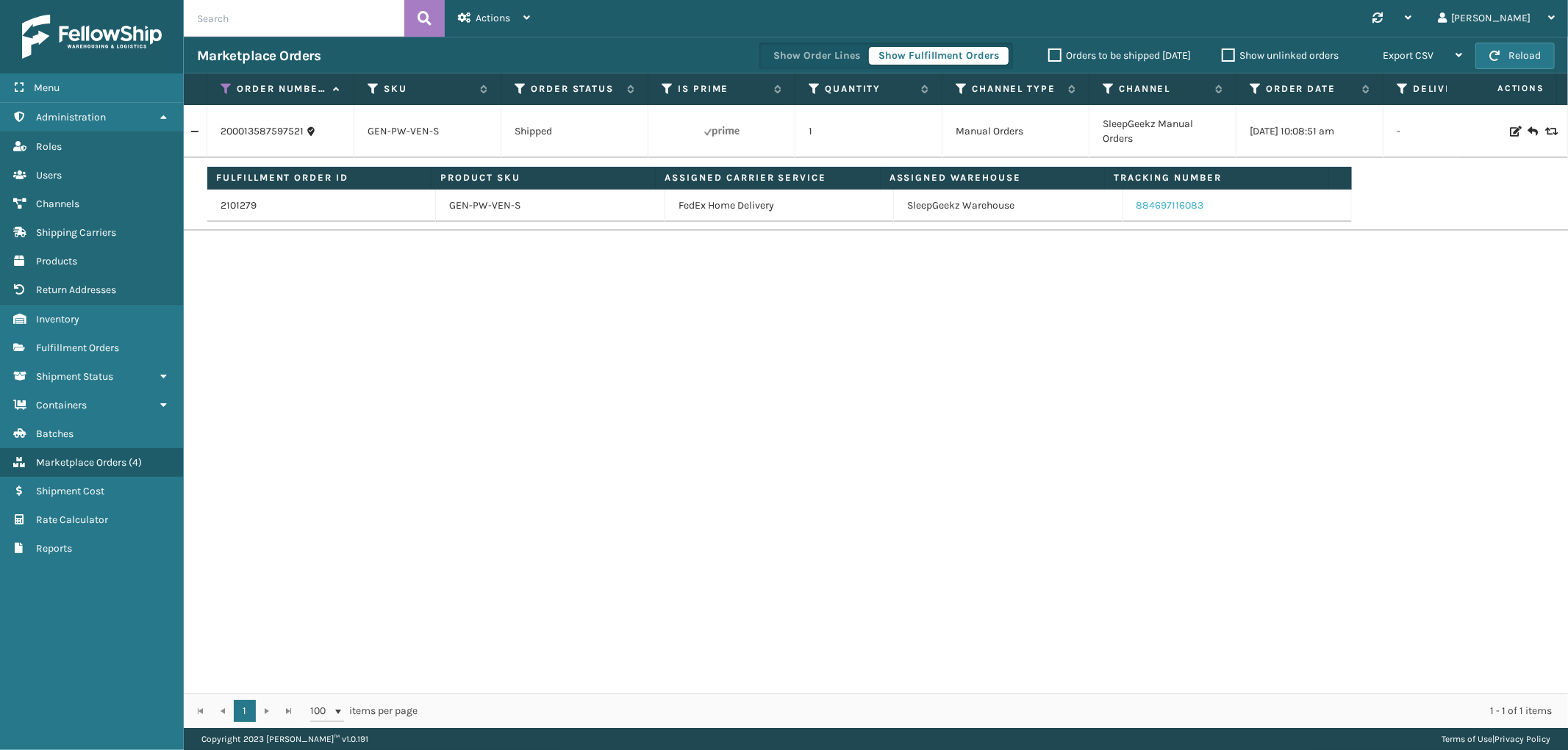
click at [1175, 203] on link "884697116083" at bounding box center [1171, 205] width 68 height 13
click at [226, 90] on icon at bounding box center [227, 88] width 12 height 13
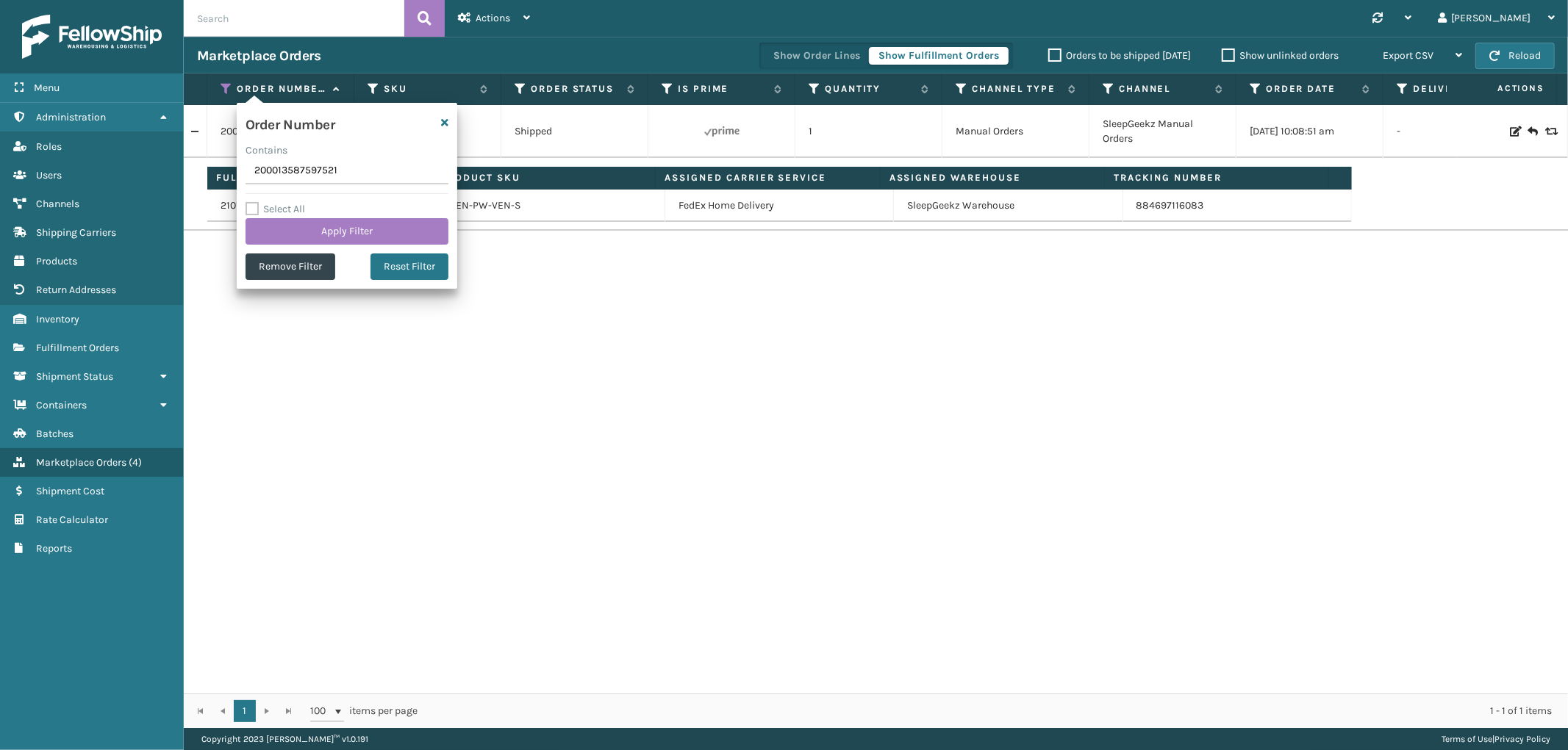
click at [267, 167] on input "200013587597521" at bounding box center [347, 170] width 203 height 27
type input "SS44978"
click at [297, 236] on button "Apply Filter" at bounding box center [347, 231] width 203 height 27
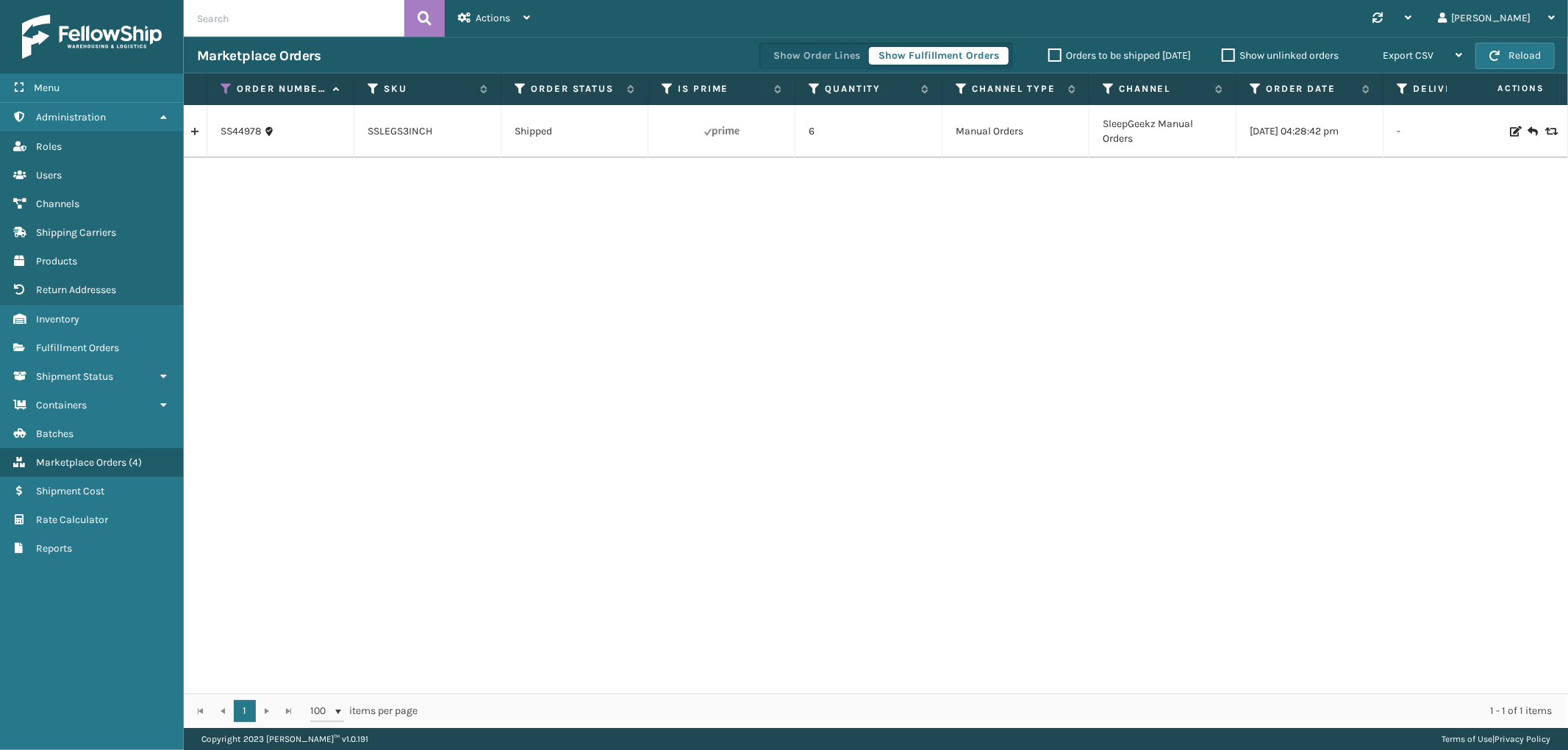
click at [197, 135] on link at bounding box center [194, 132] width 23 height 24
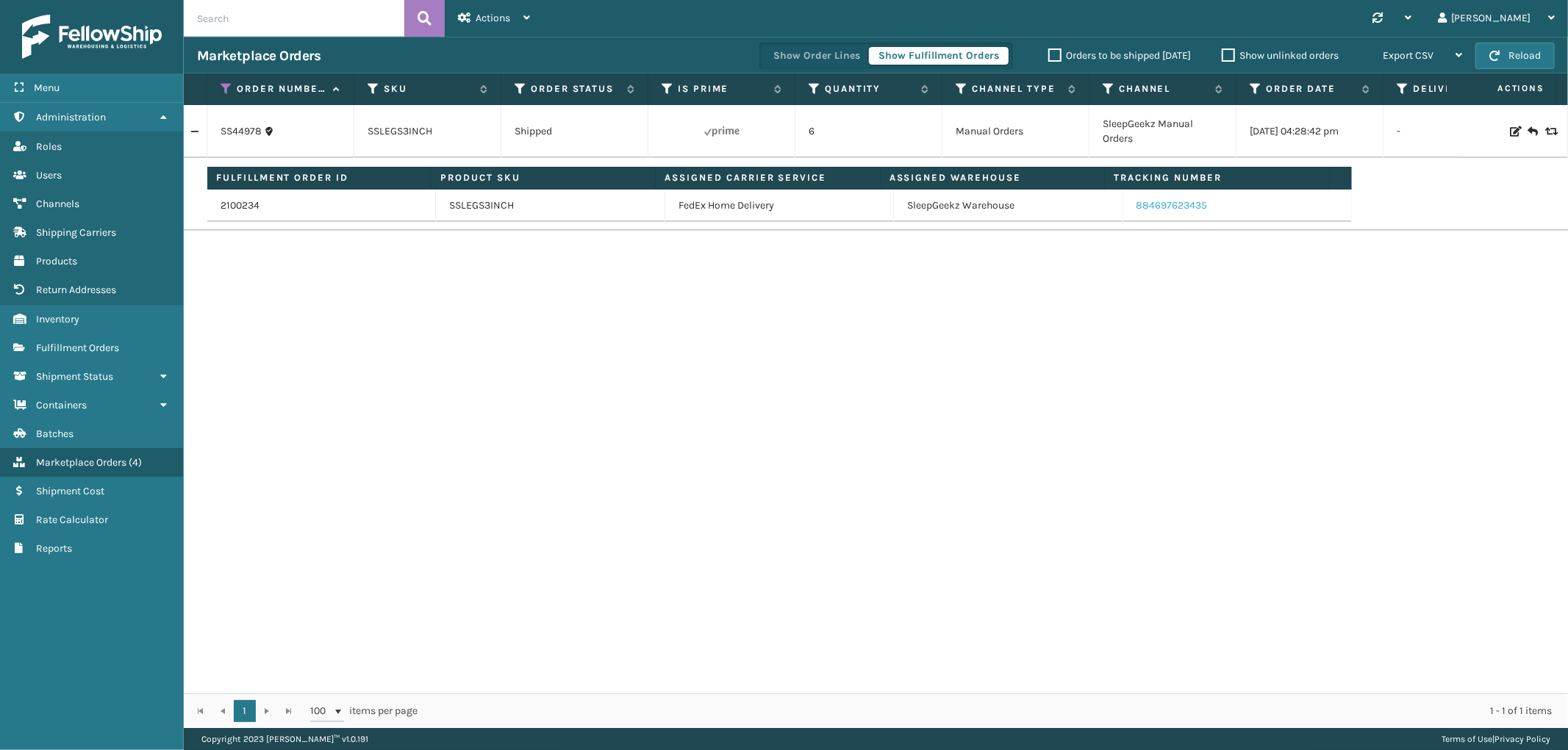
click at [1162, 204] on link "884697623435" at bounding box center [1173, 205] width 71 height 13
click at [115, 456] on span "Marketplace Orders" at bounding box center [82, 462] width 91 height 13
click at [163, 114] on icon at bounding box center [164, 116] width 12 height 10
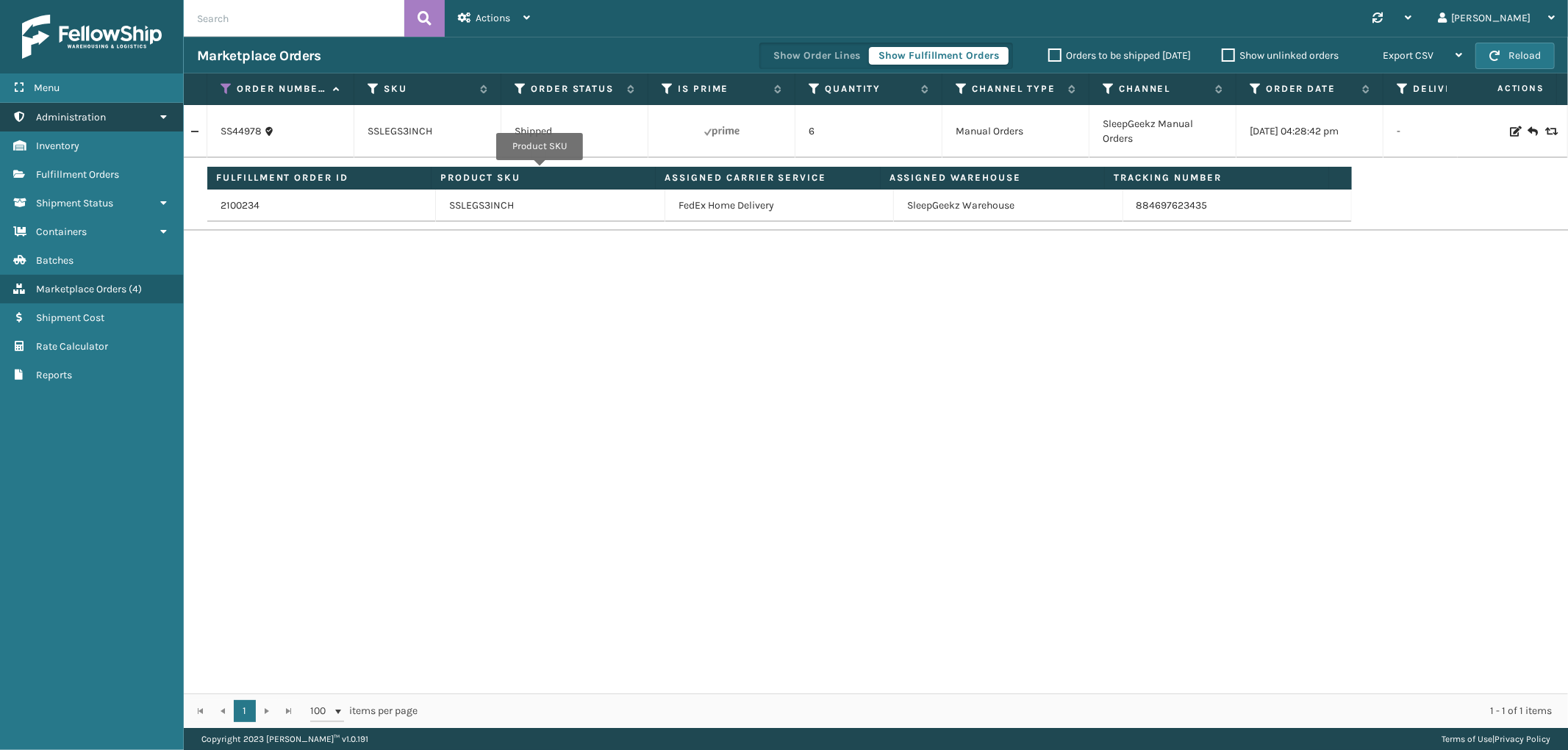
click at [163, 114] on icon at bounding box center [164, 116] width 12 height 10
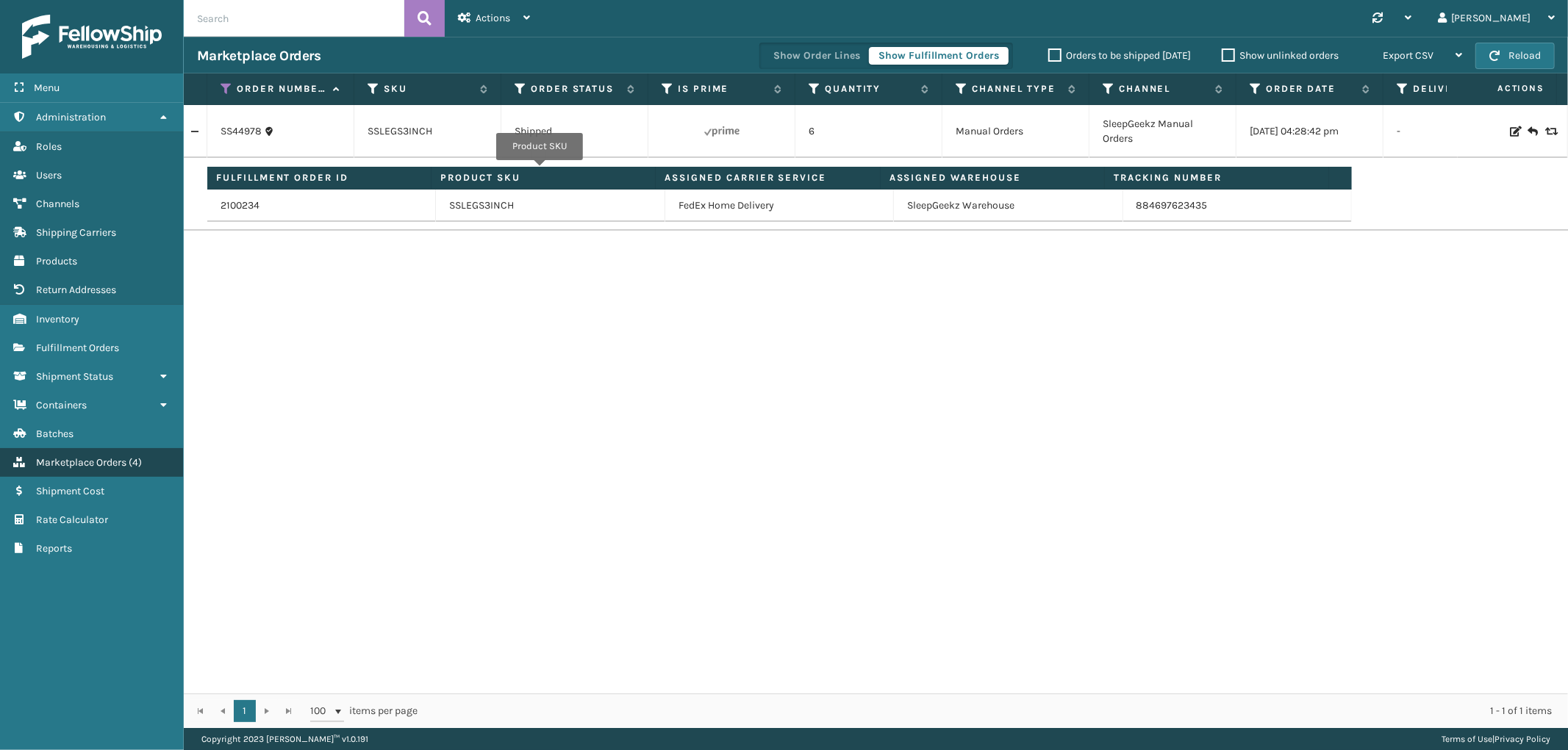
click at [114, 456] on span "Marketplace Orders" at bounding box center [82, 462] width 91 height 13
click at [201, 128] on link at bounding box center [194, 132] width 23 height 24
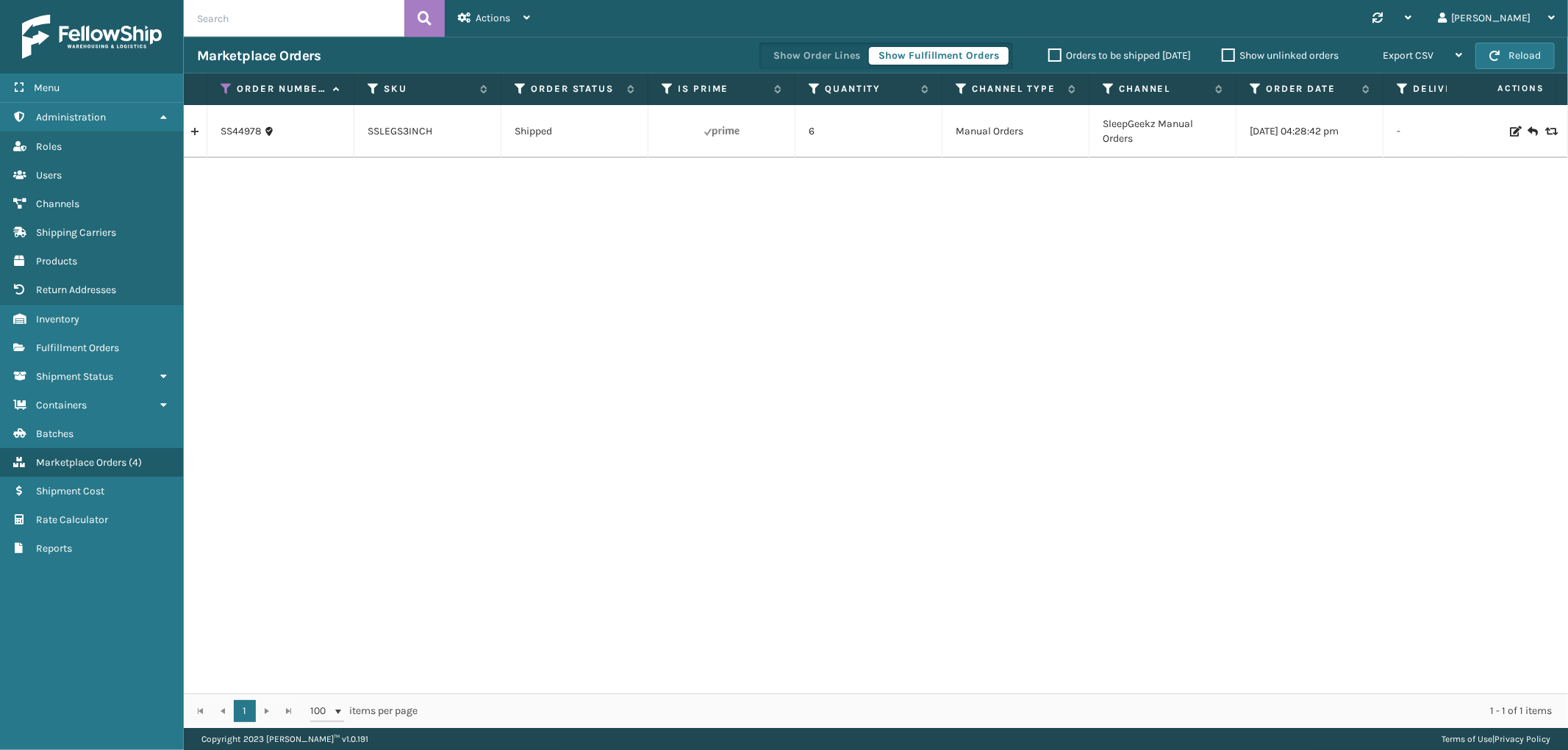
click at [198, 128] on link at bounding box center [194, 132] width 23 height 24
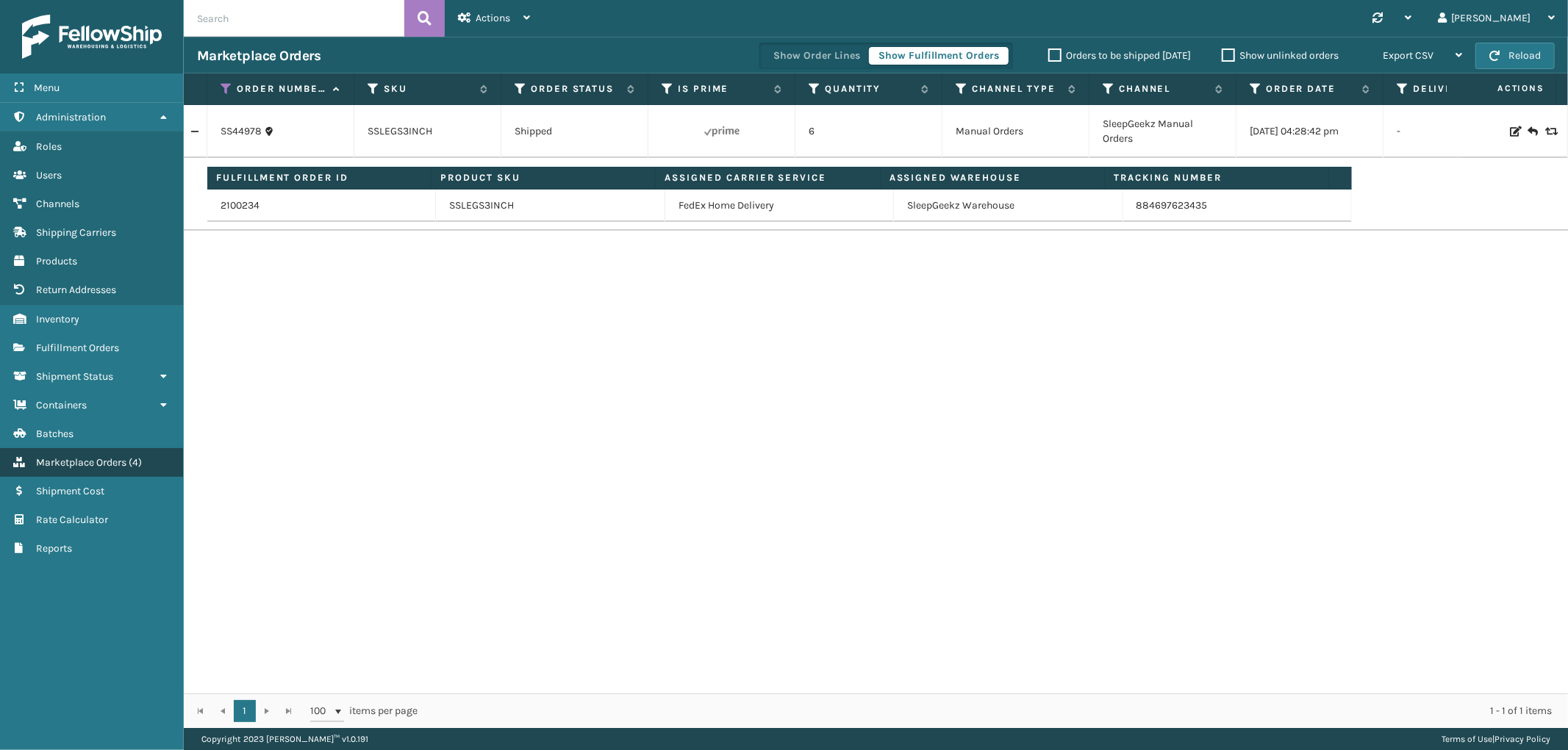
click at [107, 456] on span "Marketplace Orders" at bounding box center [82, 462] width 91 height 13
click at [110, 343] on span "Fulfillment Orders" at bounding box center [78, 348] width 83 height 13
